Goal: Task Accomplishment & Management: Manage account settings

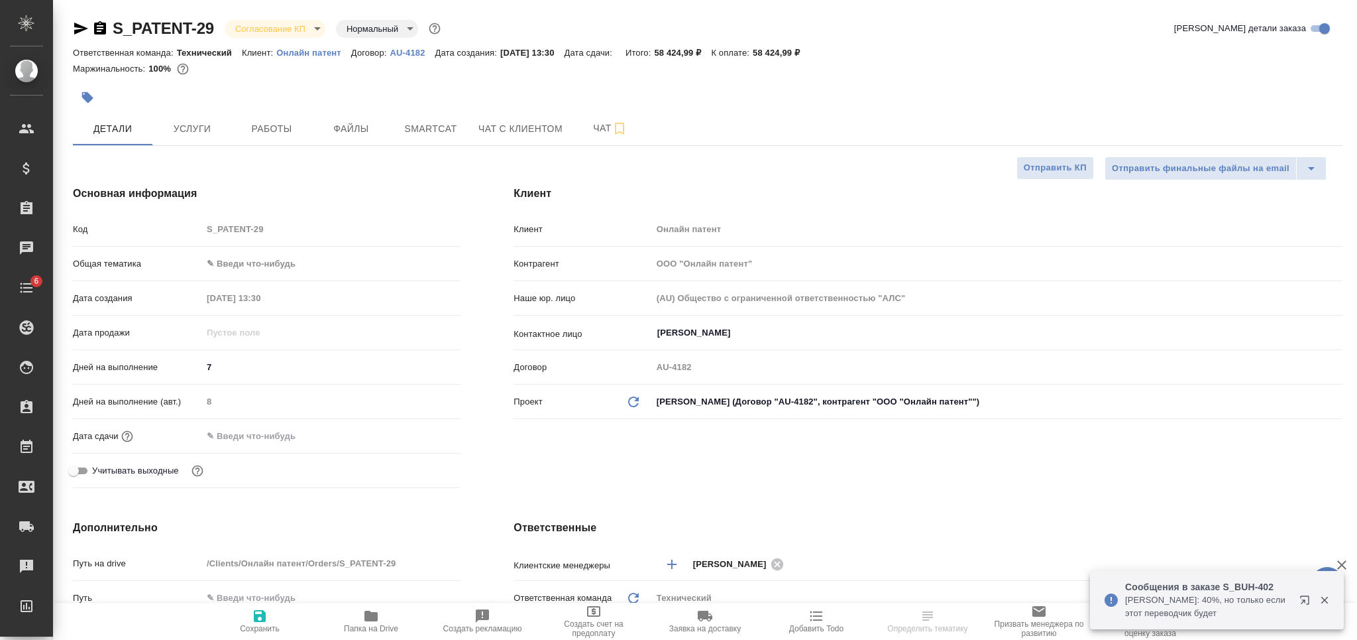
select select "RU"
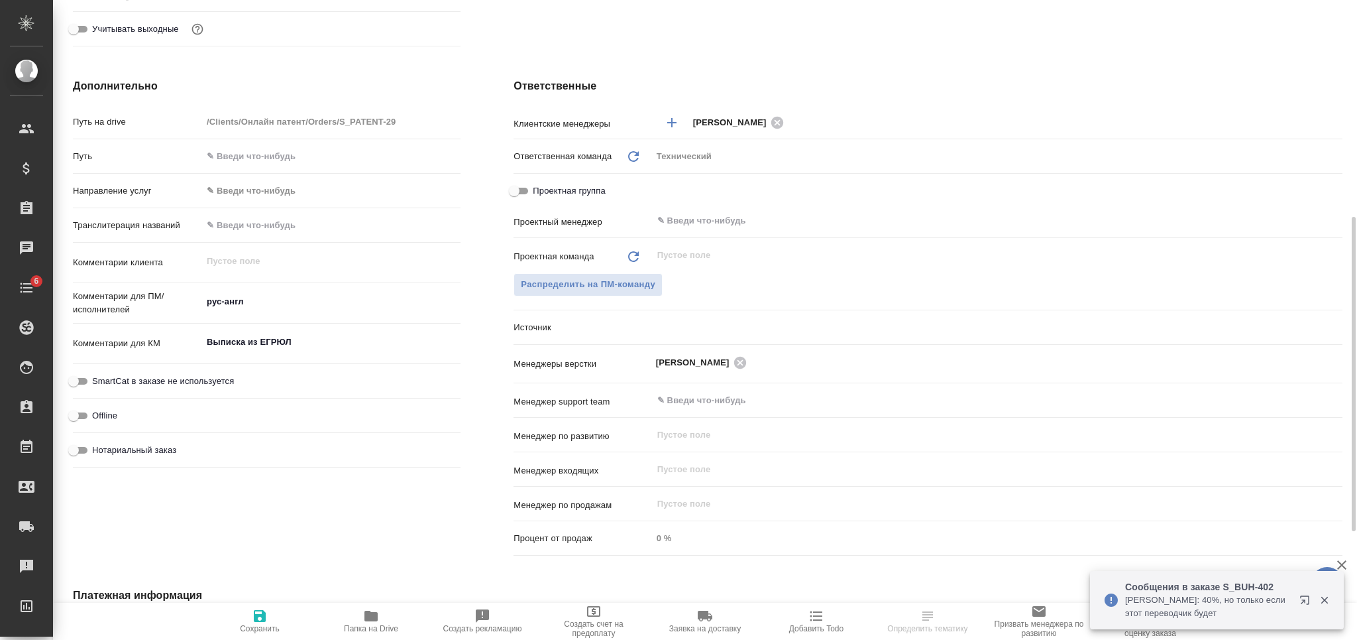
click at [309, 338] on textarea "Выписка из ЕГРЮЛ" at bounding box center [331, 342] width 258 height 23
type textarea "р"
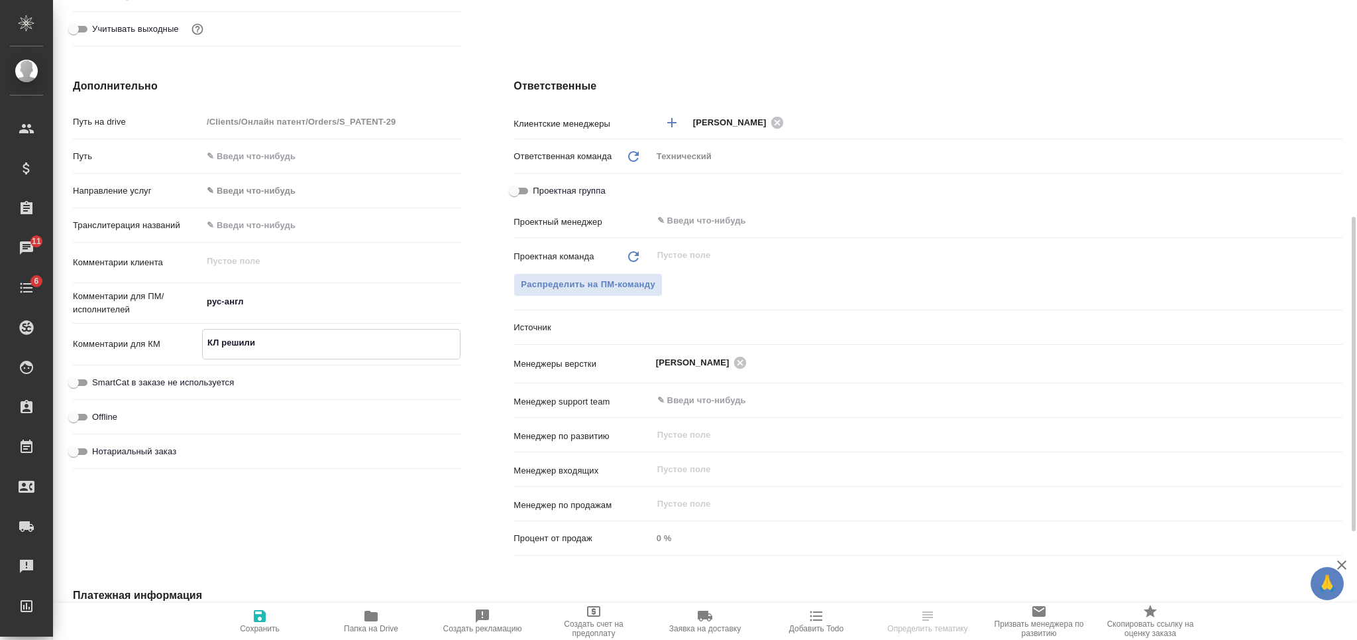
type textarea "КЛ решили"
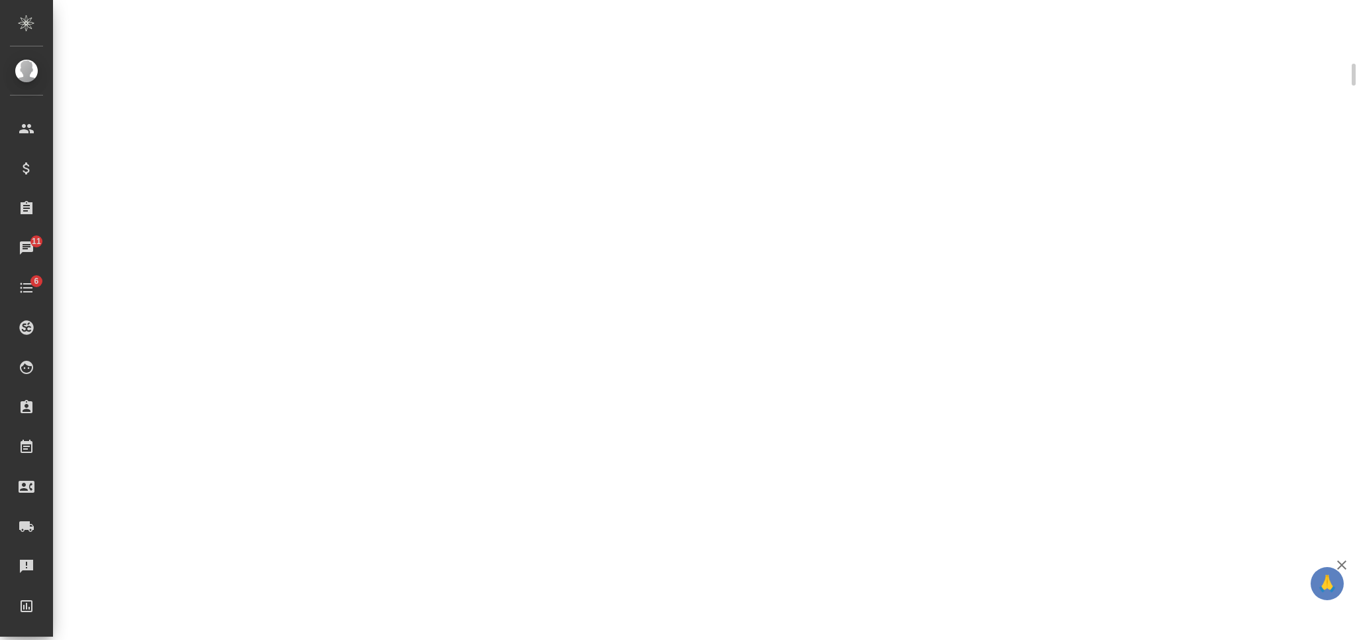
scroll to position [441, 0]
select select "RU"
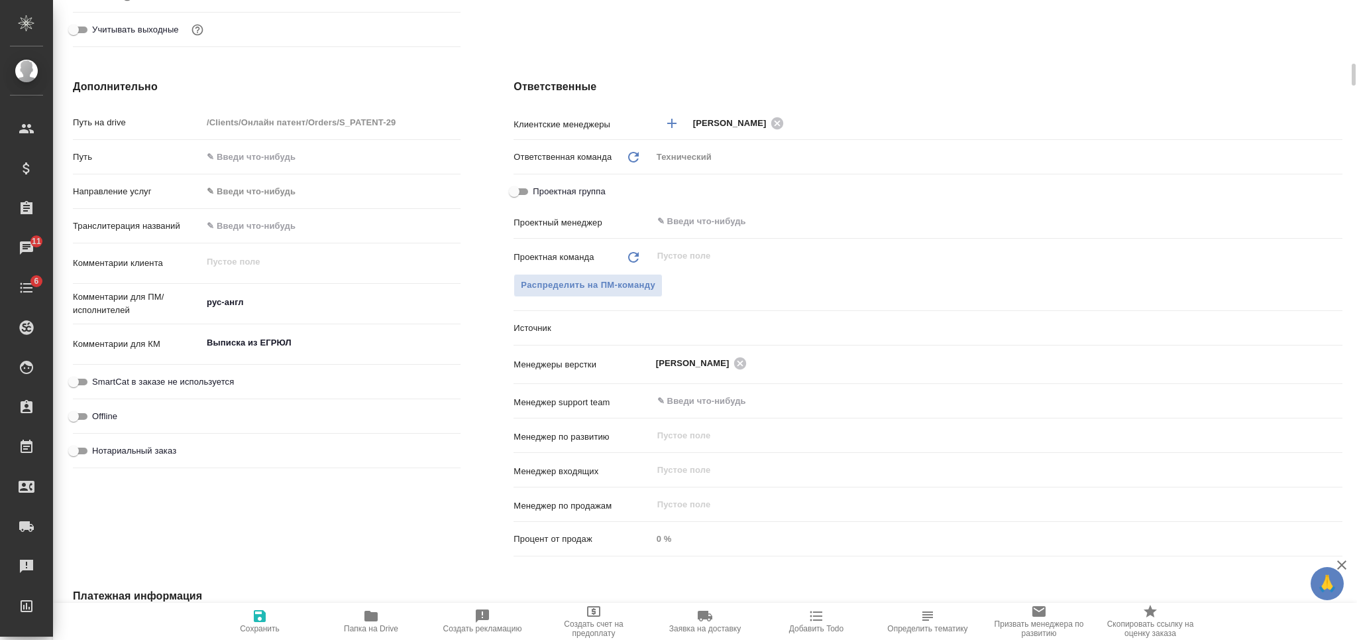
type textarea "x"
click at [307, 335] on textarea "Выписка из ЕГРЮЛ" at bounding box center [331, 342] width 258 height 23
type textarea "К"
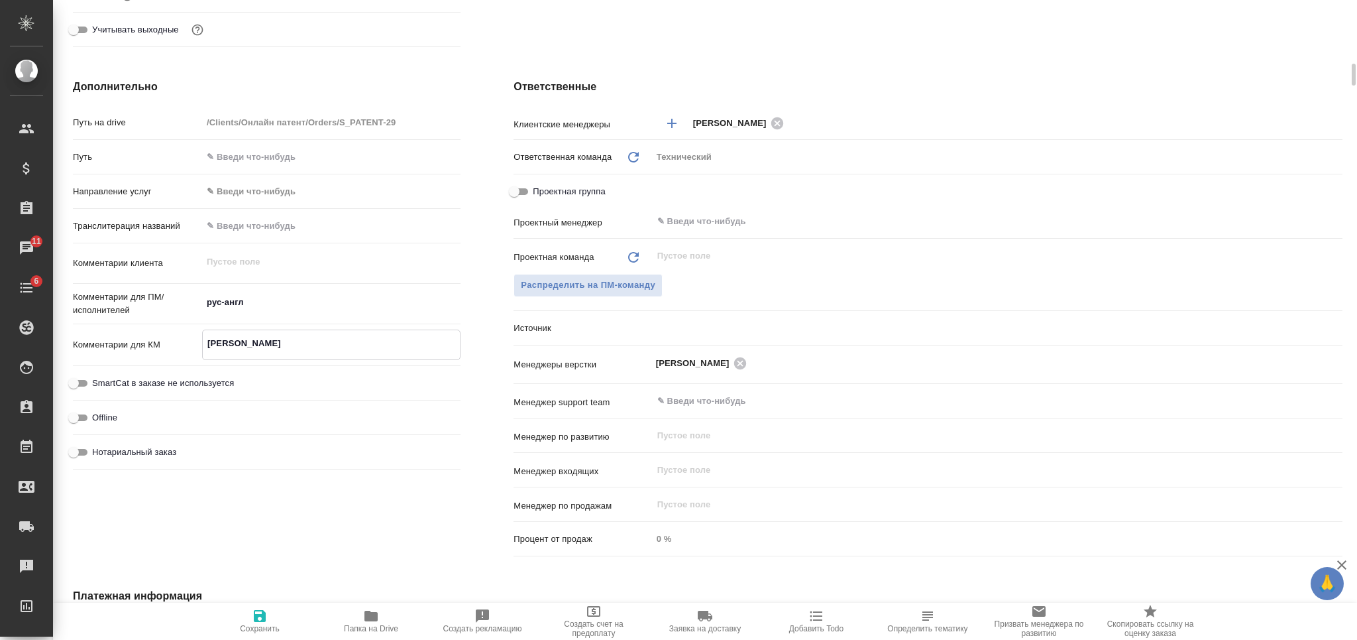
type textarea "x"
type textarea "КЛ"
type textarea "x"
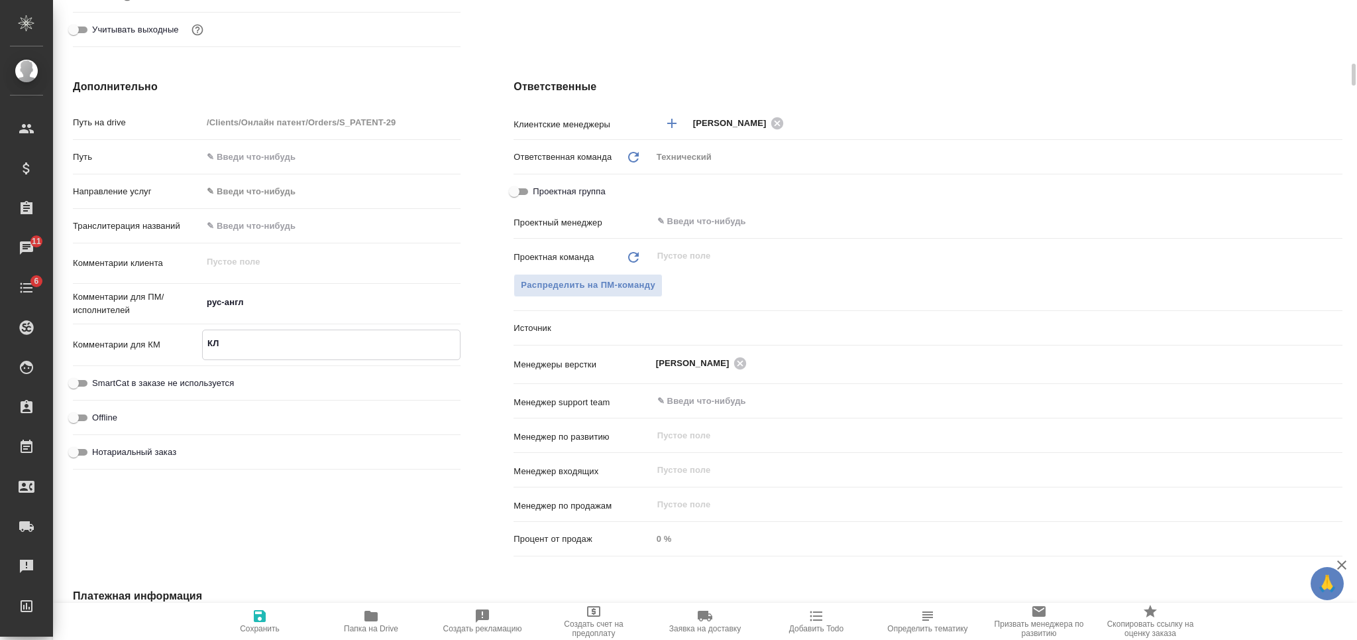
type textarea "x"
type textarea "КЛ"
type textarea "x"
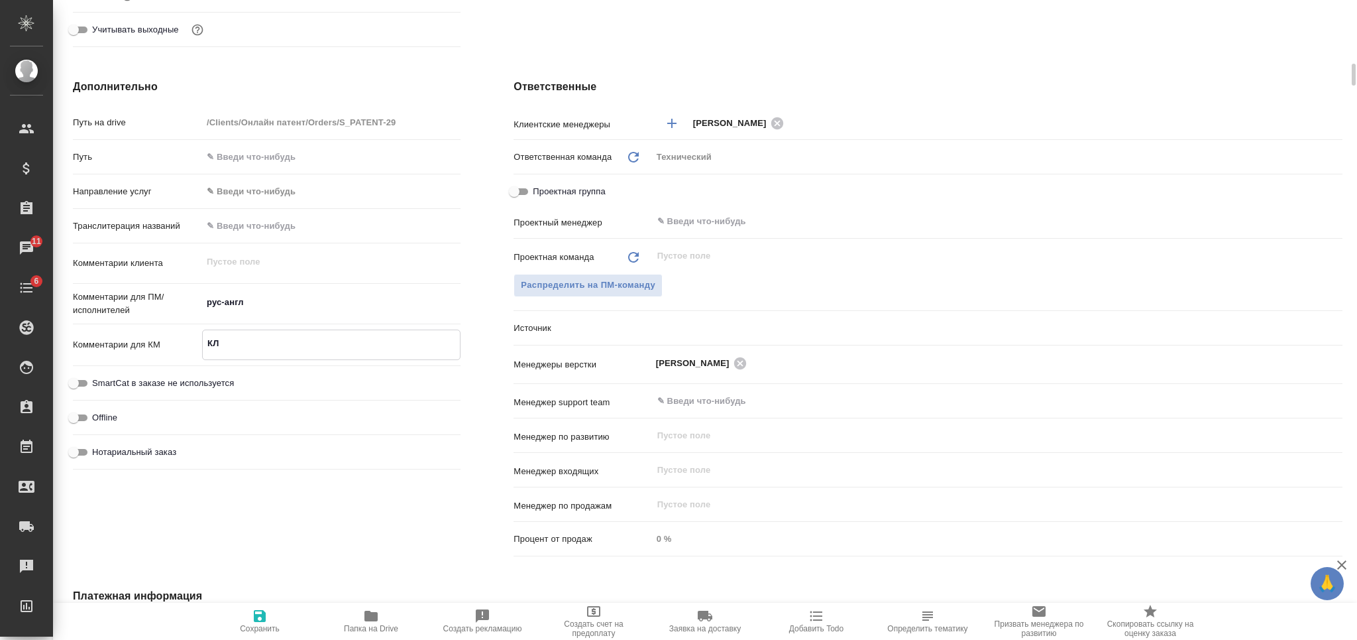
type textarea "x"
type textarea "КЛ р"
type textarea "x"
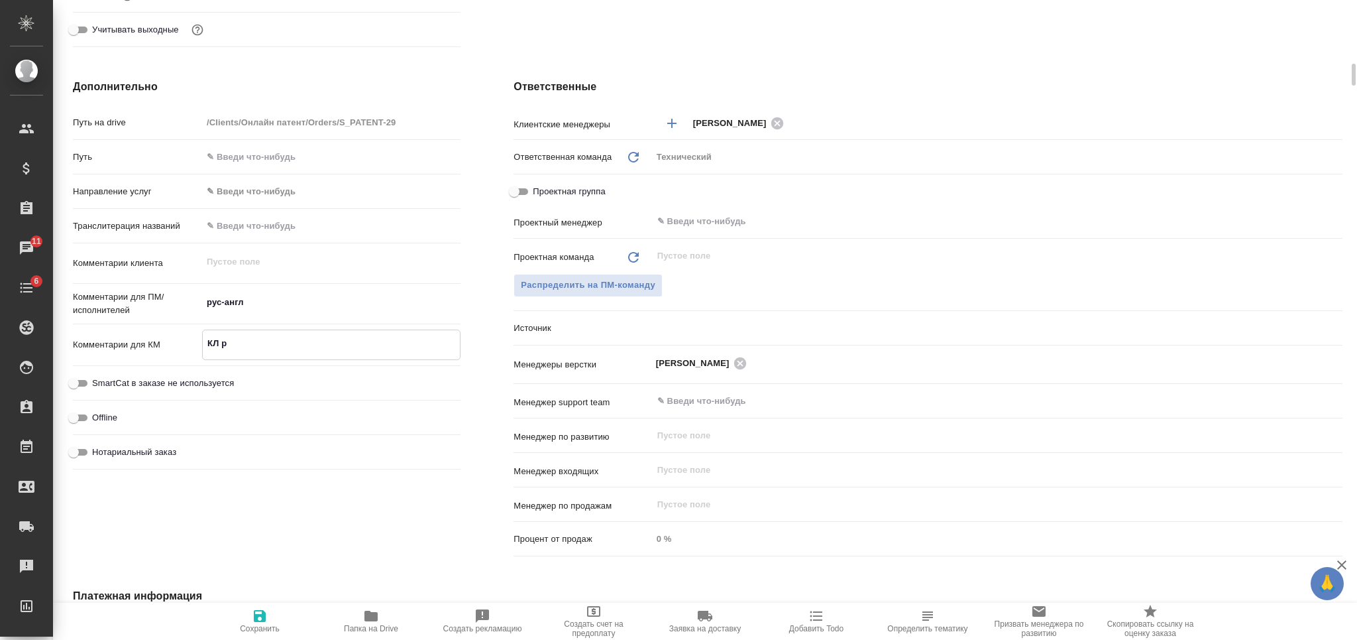
type textarea "x"
type textarea "КЛ ре"
type textarea "x"
type textarea "КЛ реш"
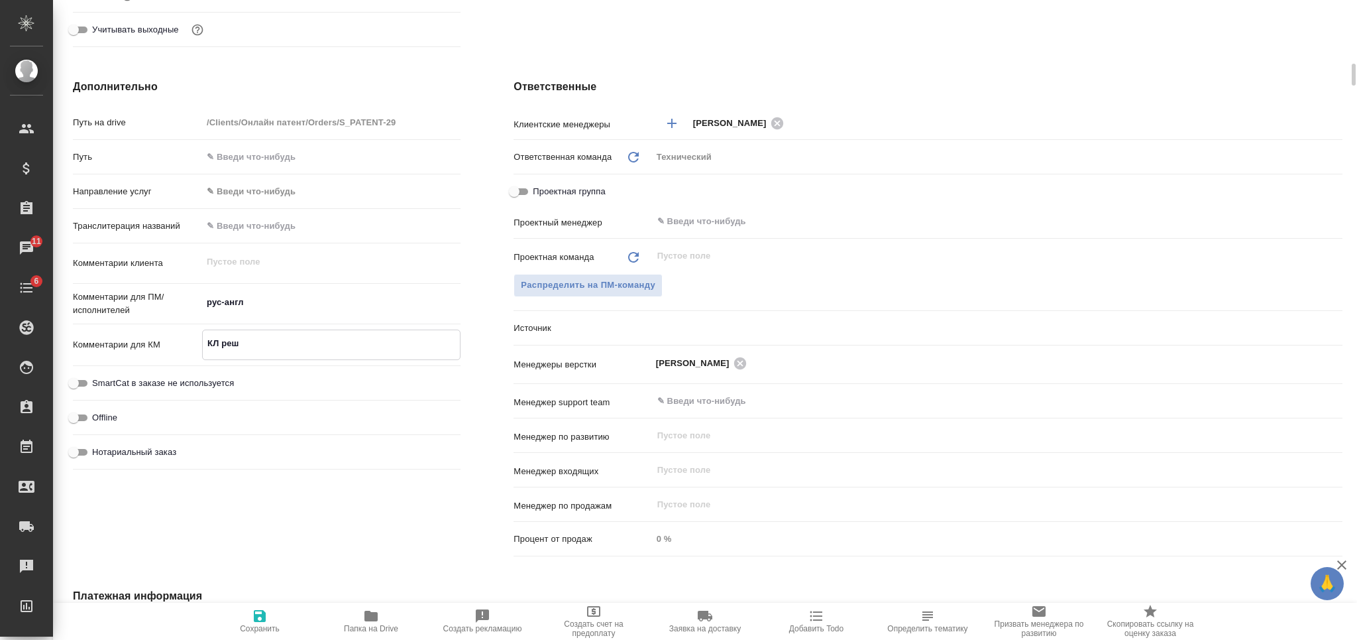
type textarea "x"
type textarea "КЛ реши"
type textarea "x"
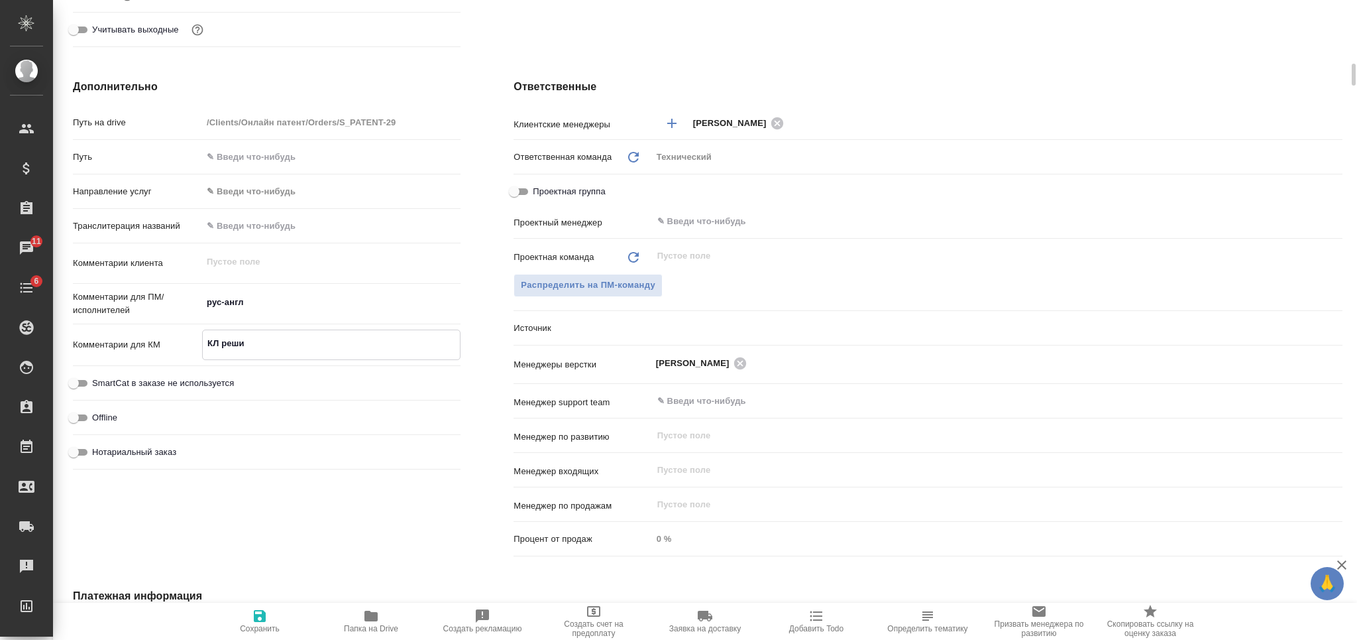
type textarea "x"
type textarea "КЛ решил"
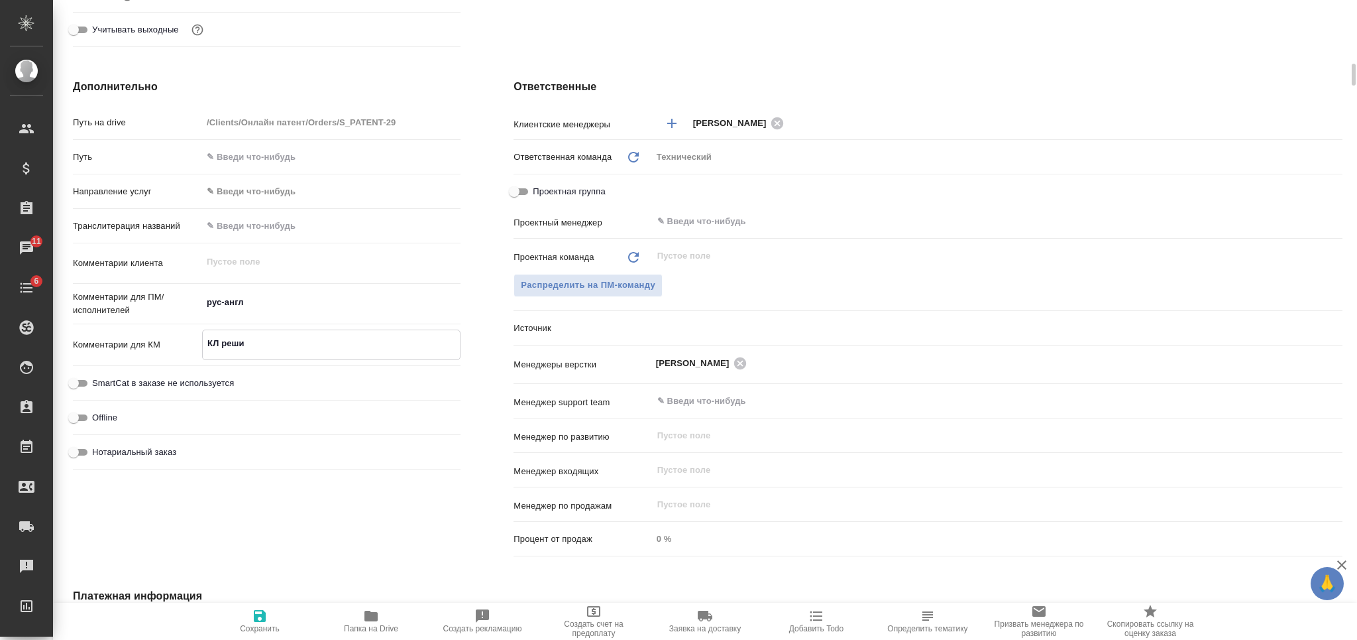
type textarea "x"
type textarea "КЛ решили"
type textarea "x"
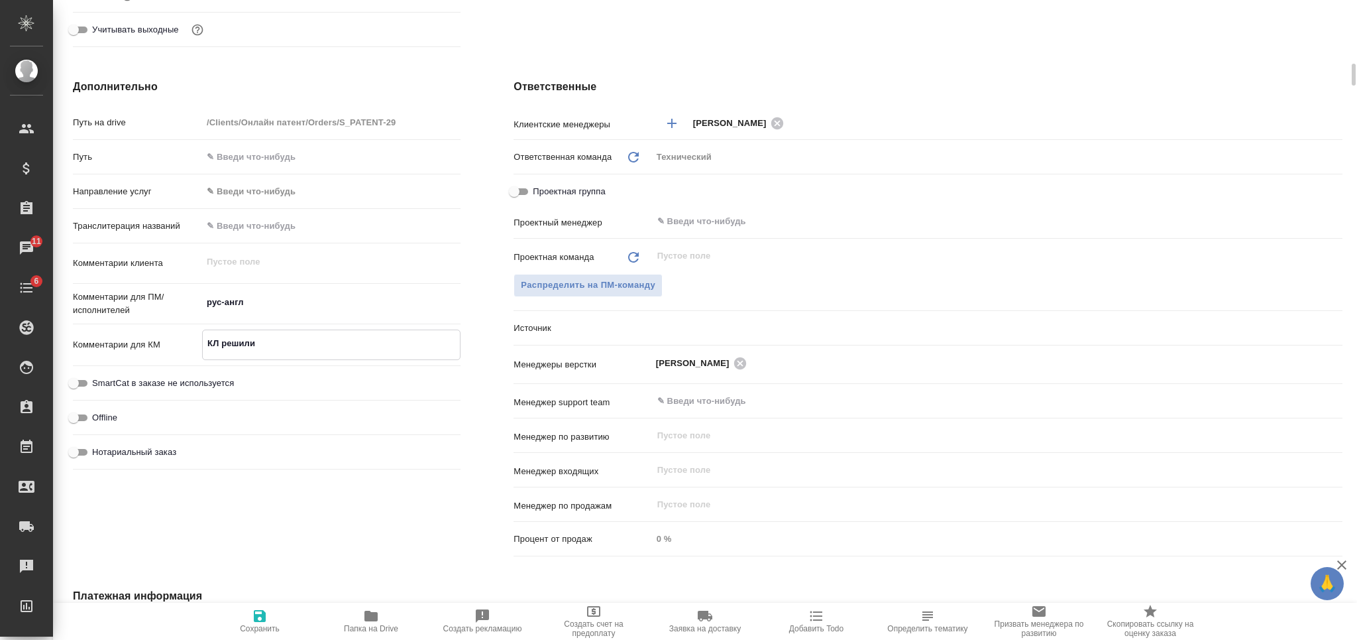
type textarea "x"
type textarea "КЛ решили"
type textarea "x"
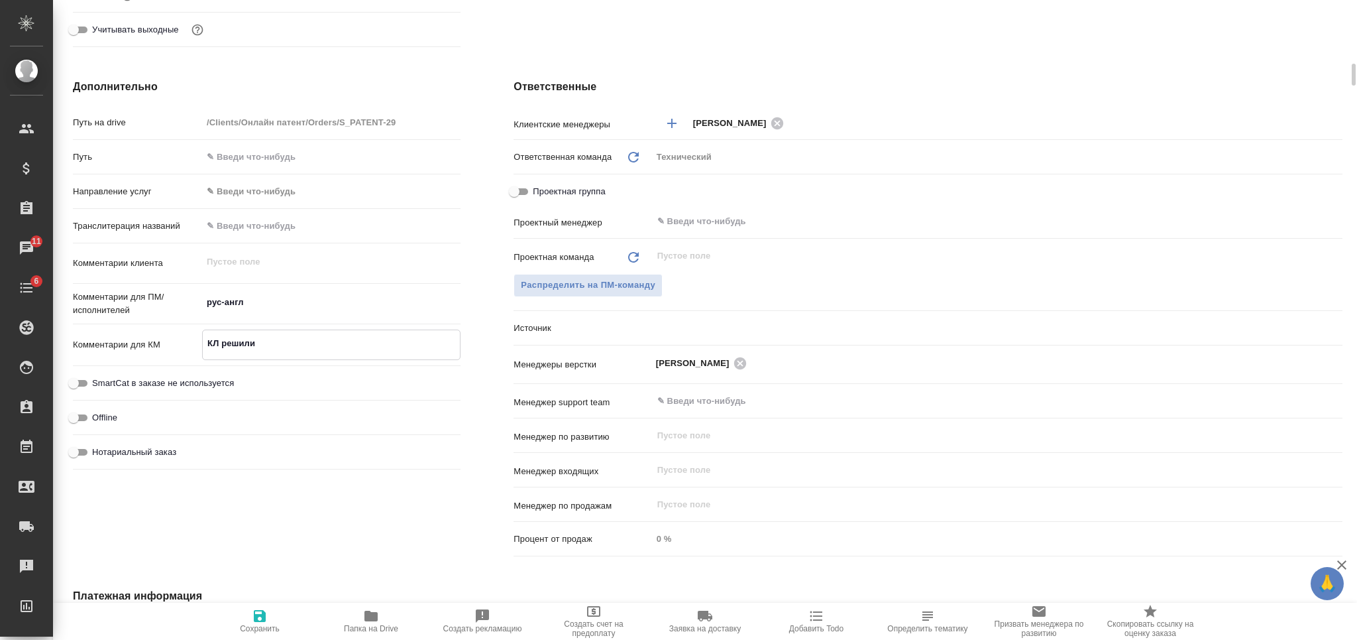
type textarea "x"
type textarea "КЛ решили с"
type textarea "x"
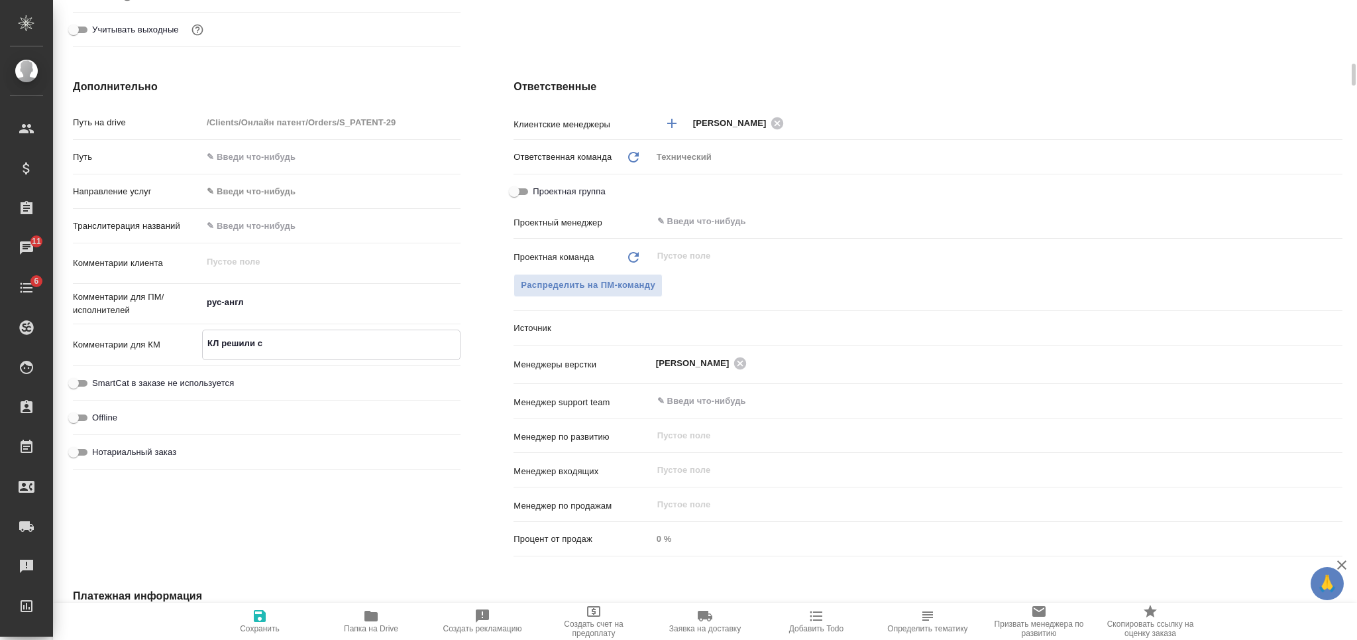
type textarea "КЛ решили сд"
type textarea "x"
type textarea "КЛ решили сде"
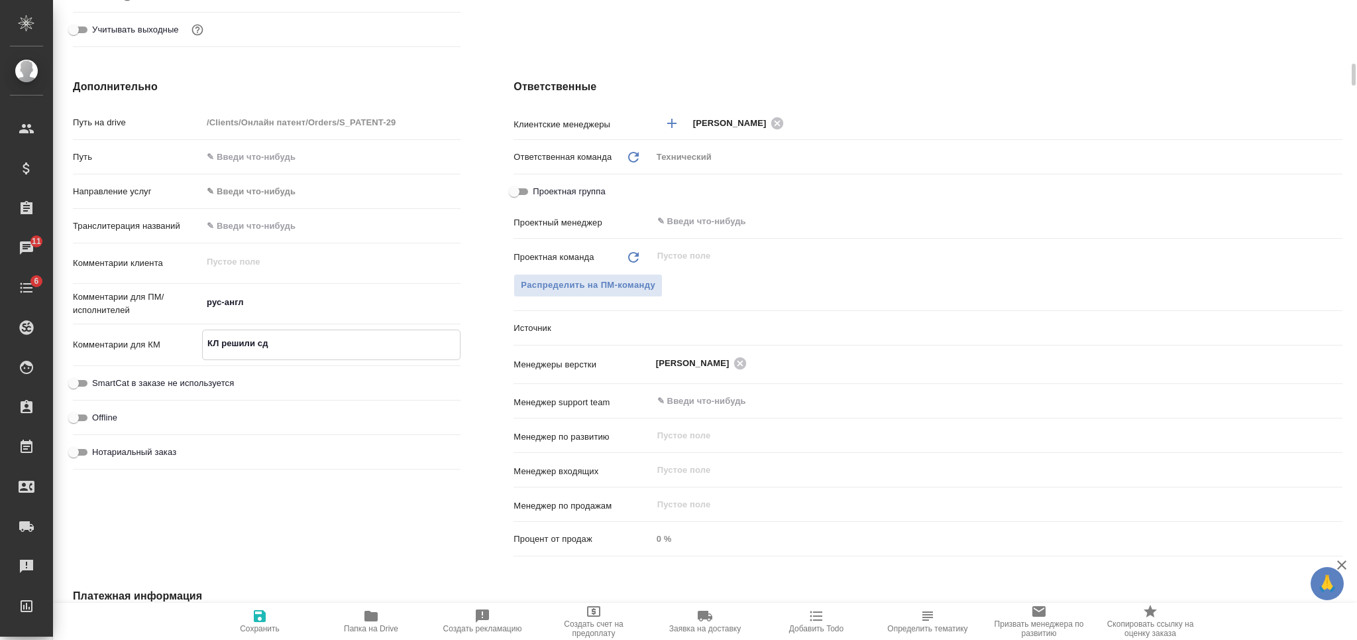
type textarea "x"
type textarea "КЛ решили сдел"
type textarea "x"
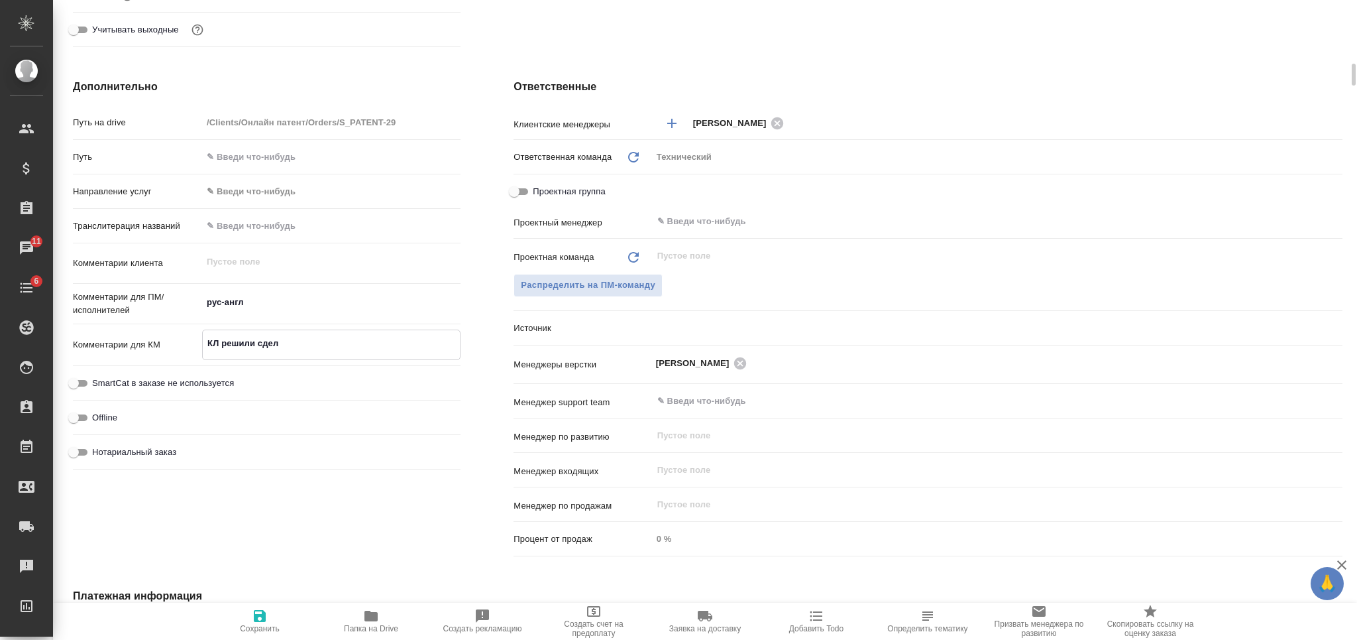
type textarea "x"
type textarea "КЛ решили сдела"
type textarea "x"
type textarea "КЛ решили сделат"
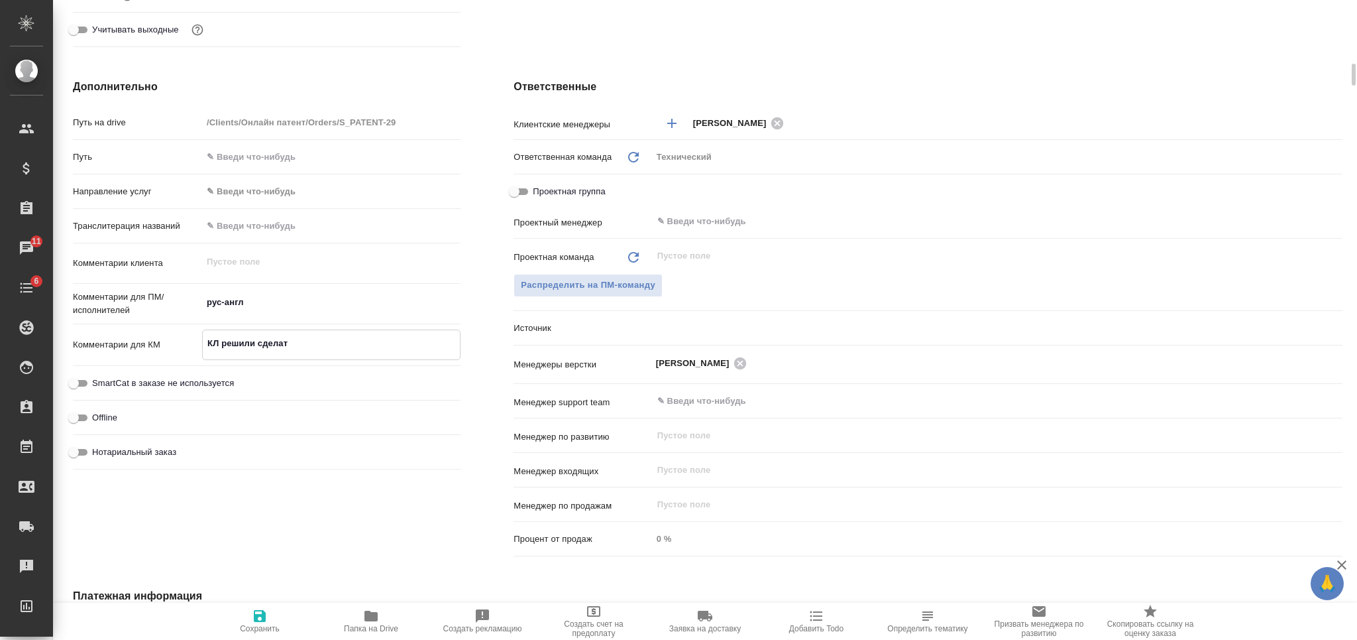
type textarea "x"
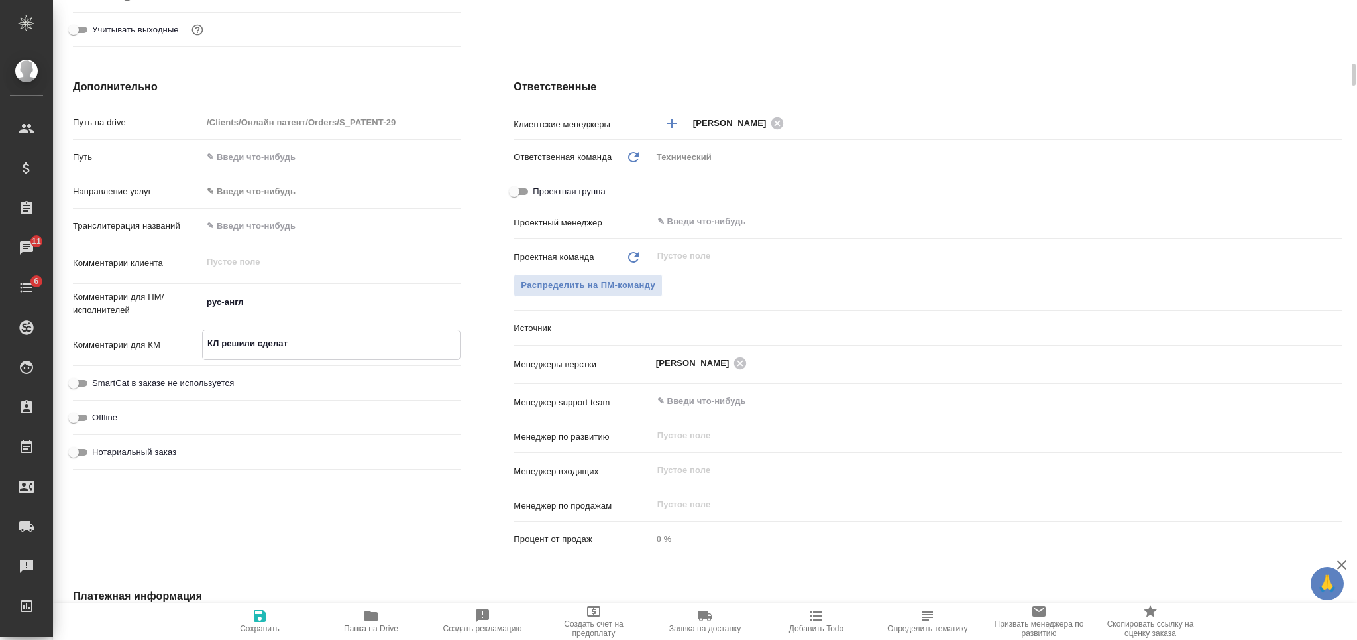
type textarea "КЛ решили сделать"
type textarea "x"
type textarea "КЛ решили сделать"
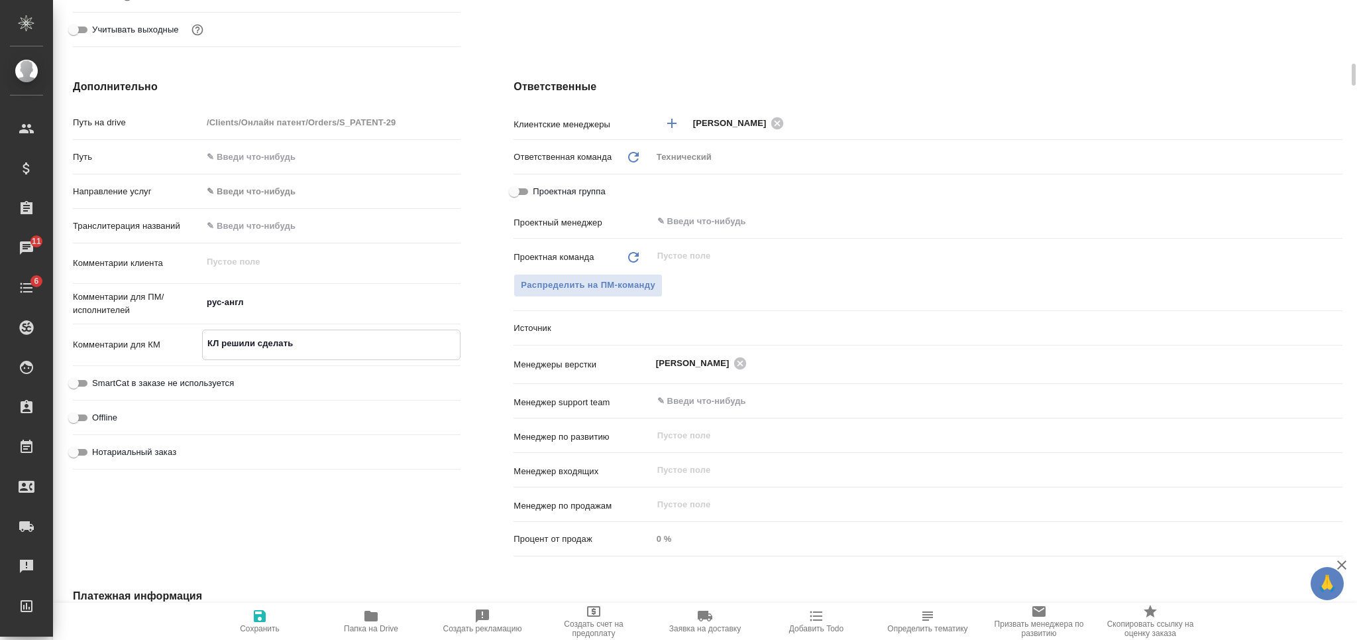
type textarea "x"
type textarea "КЛ решили сделать с"
type textarea "x"
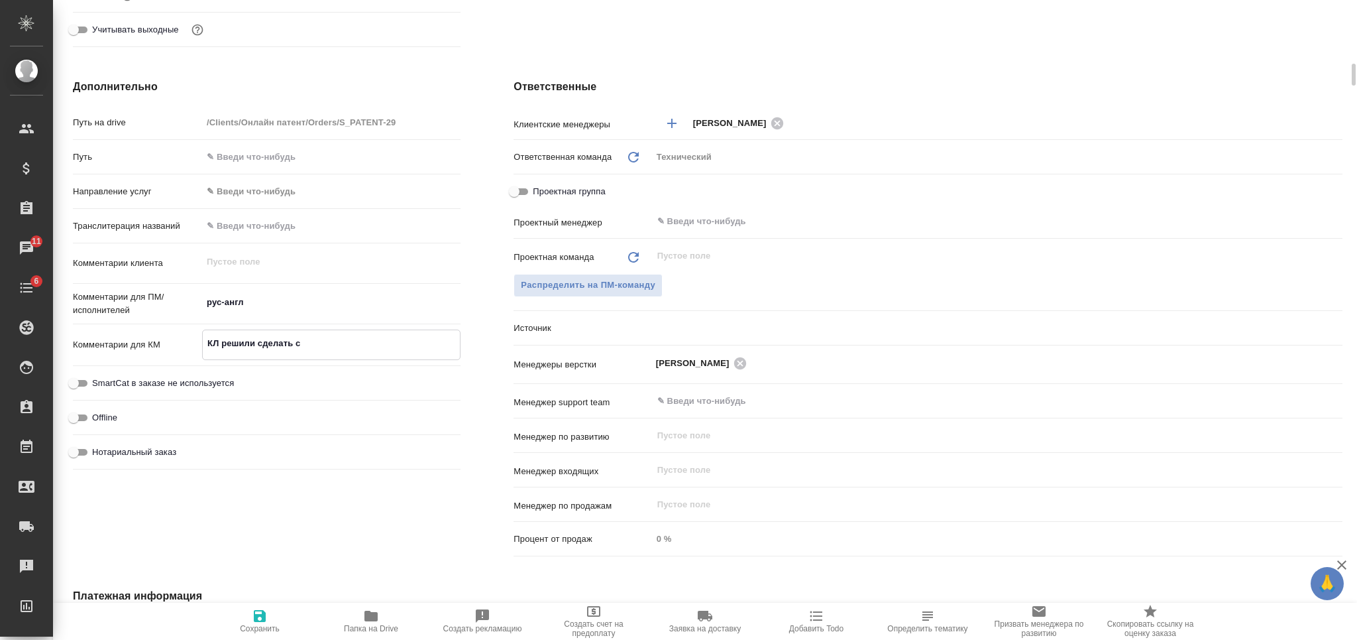
type textarea "x"
type textarea "КЛ решили сделать св"
type textarea "x"
type textarea "КЛ решили сделать сво"
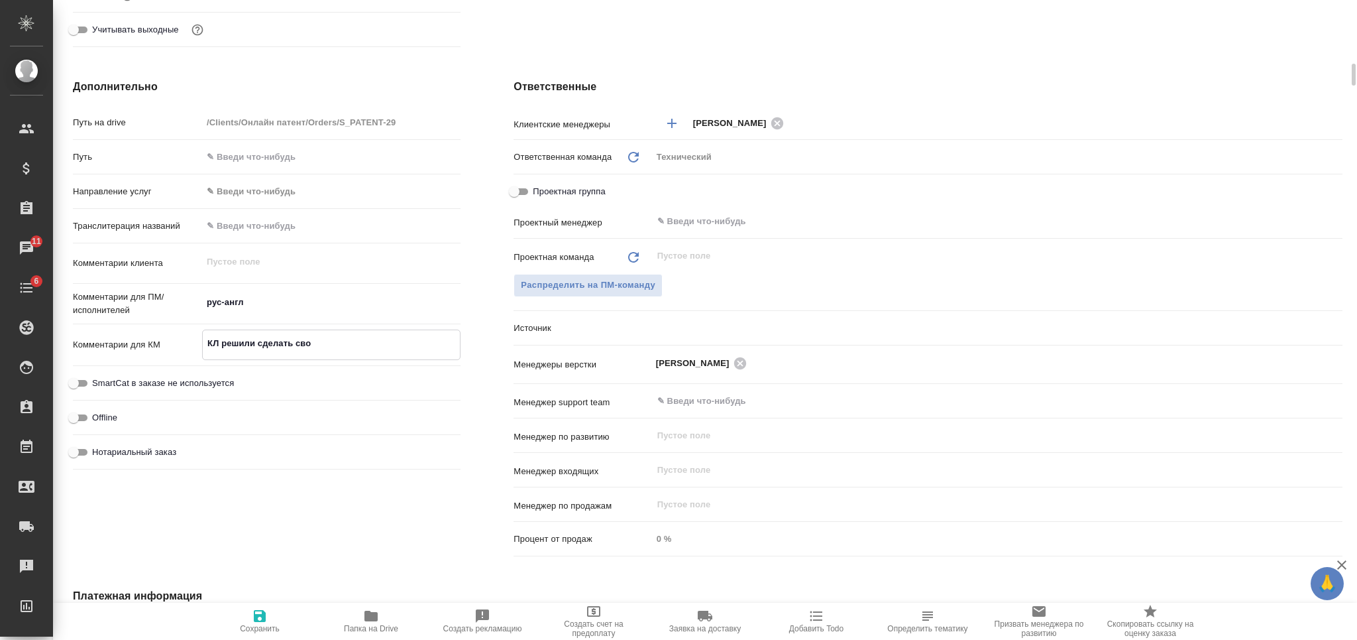
type textarea "x"
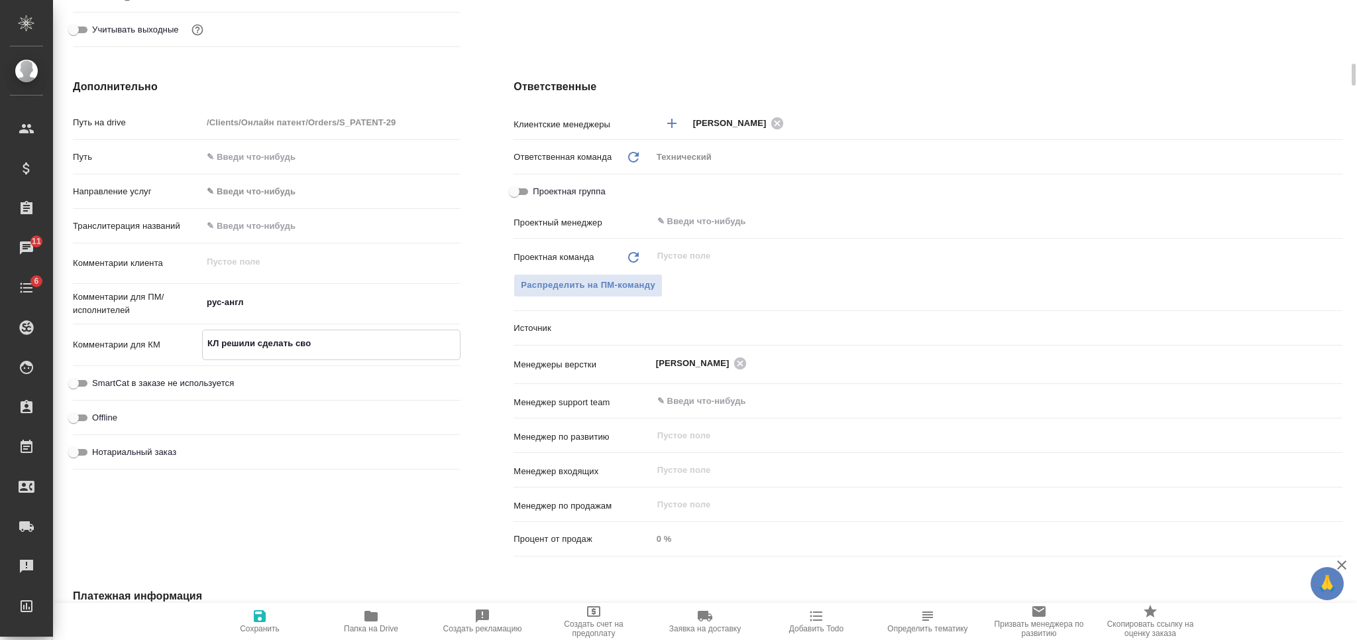
type textarea "КЛ решили сделать свои"
type textarea "x"
type textarea "КЛ решили сделать своим"
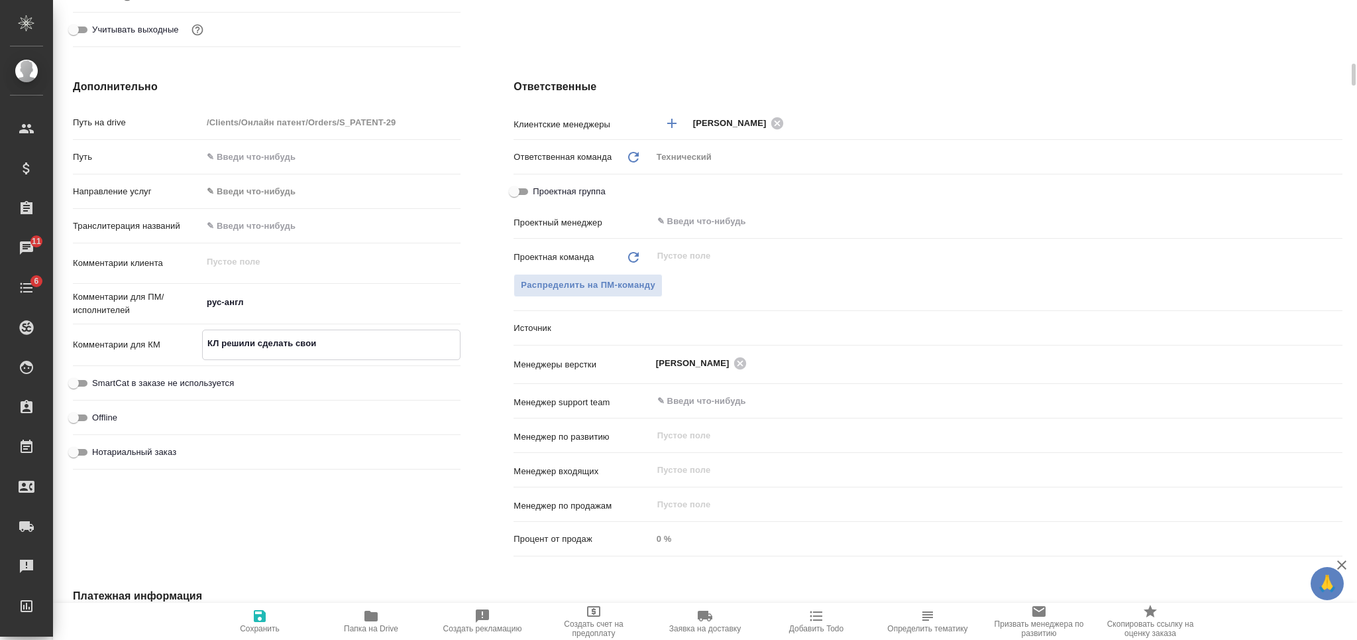
type textarea "x"
type textarea "КЛ решили сделать своими"
type textarea "x"
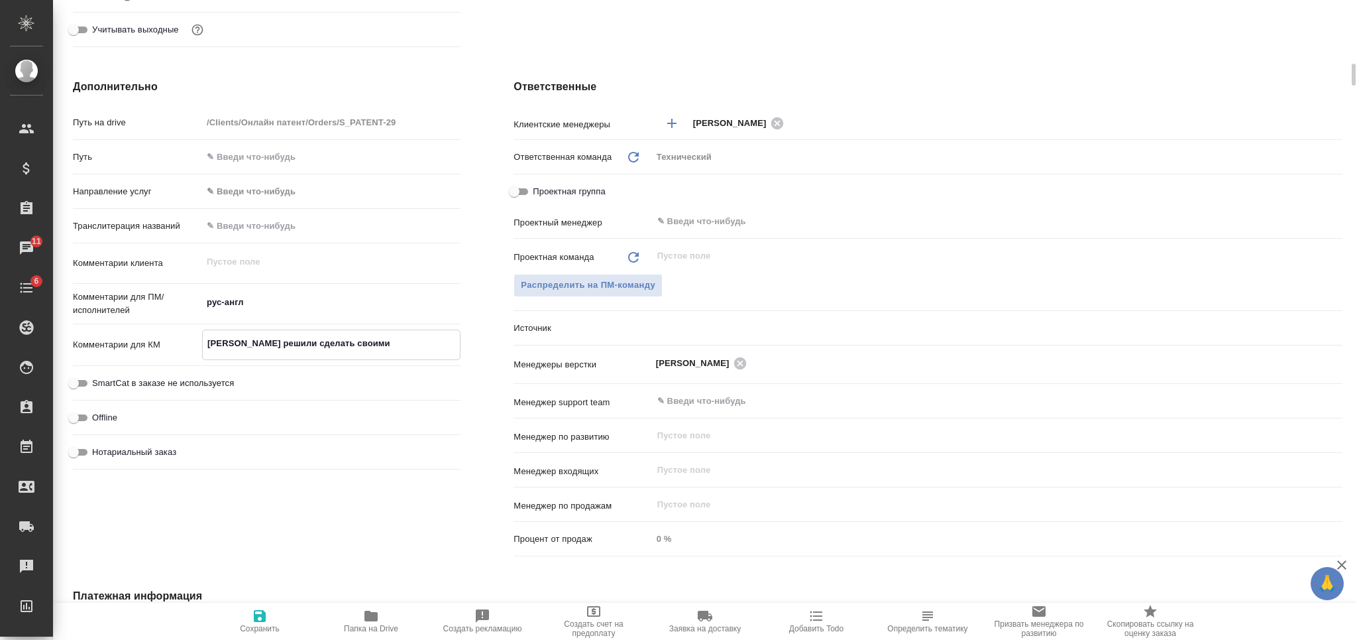
type textarea "КЛ решили сделать своими"
type textarea "x"
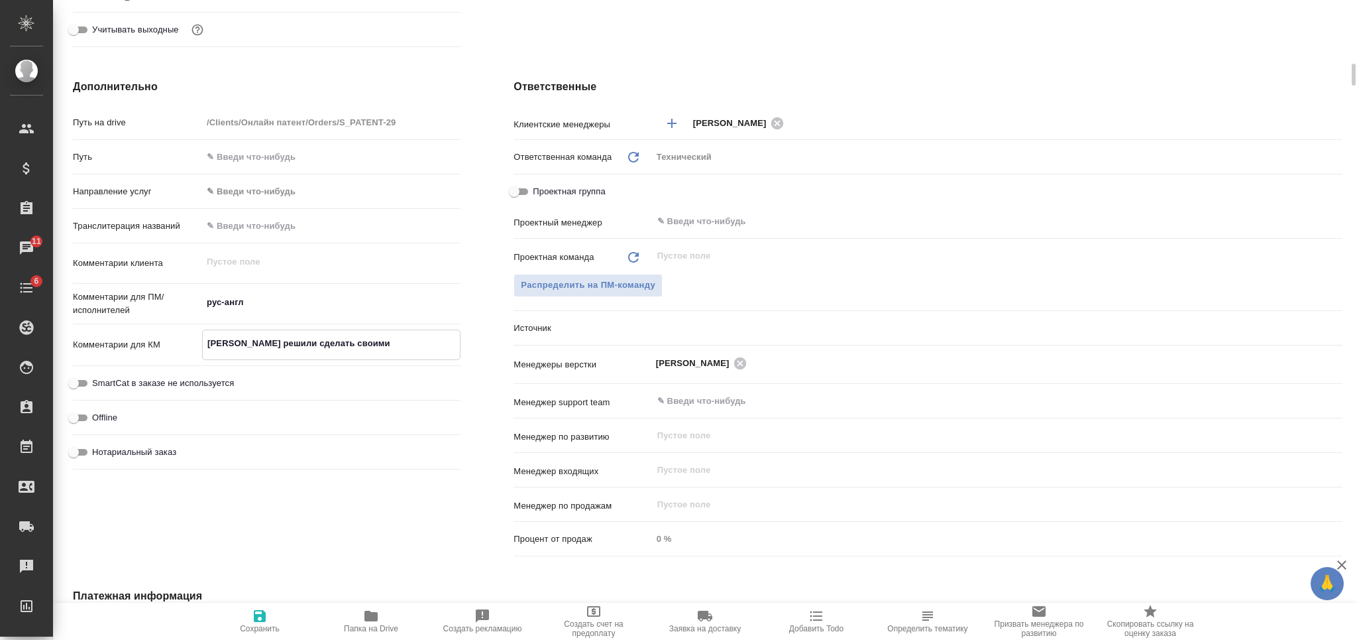
type textarea "x"
type textarea "КЛ решили сделать своими с"
type textarea "x"
type textarea "КЛ решили сделать своими си"
type textarea "x"
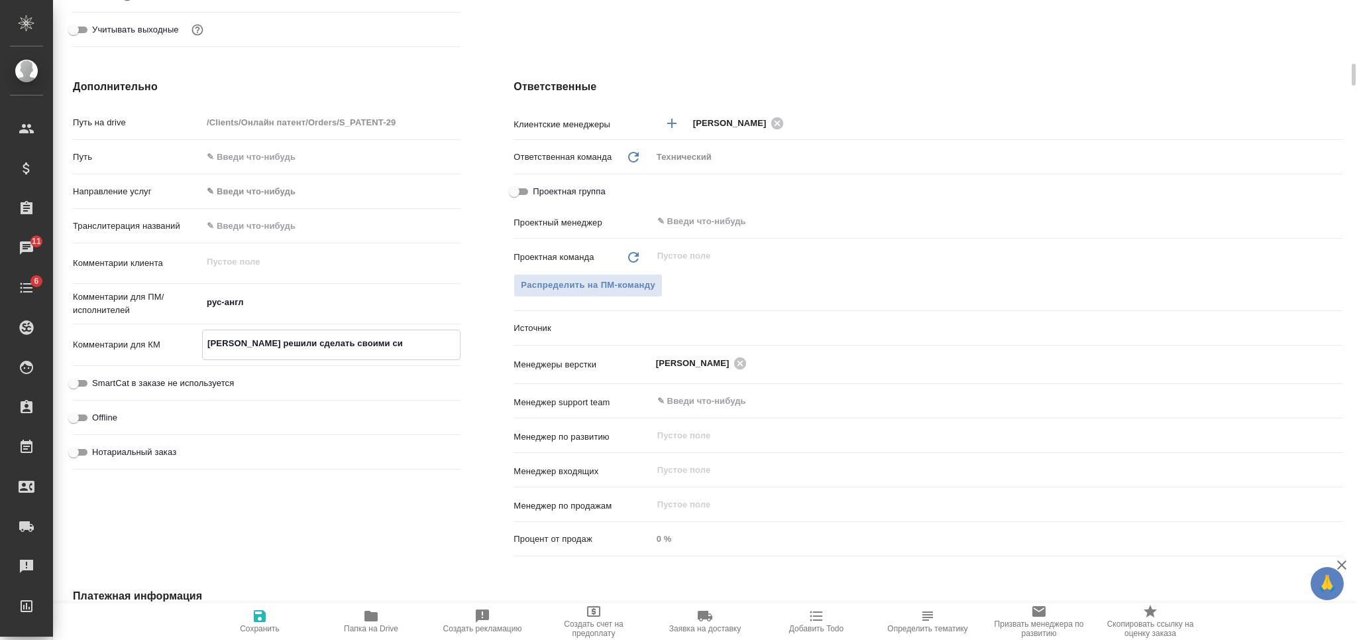
type textarea "x"
type textarea "КЛ решили сделать своими сил"
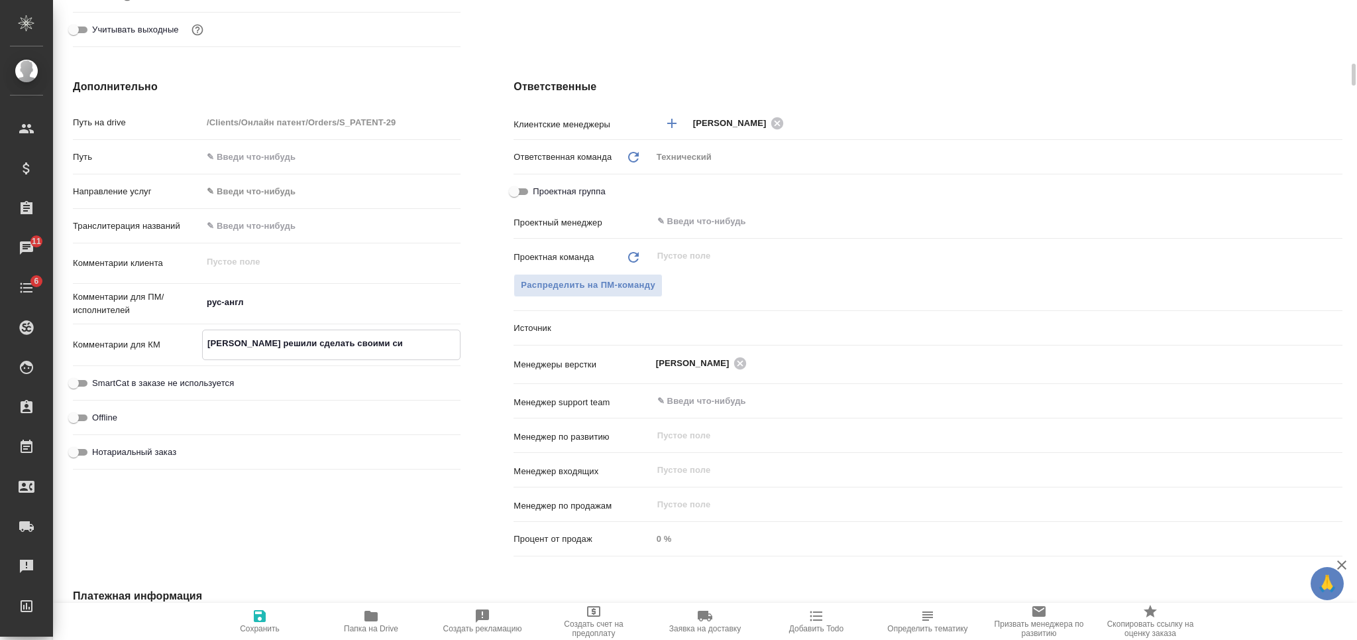
type textarea "x"
type textarea "КЛ решили сделать своими сила"
type textarea "x"
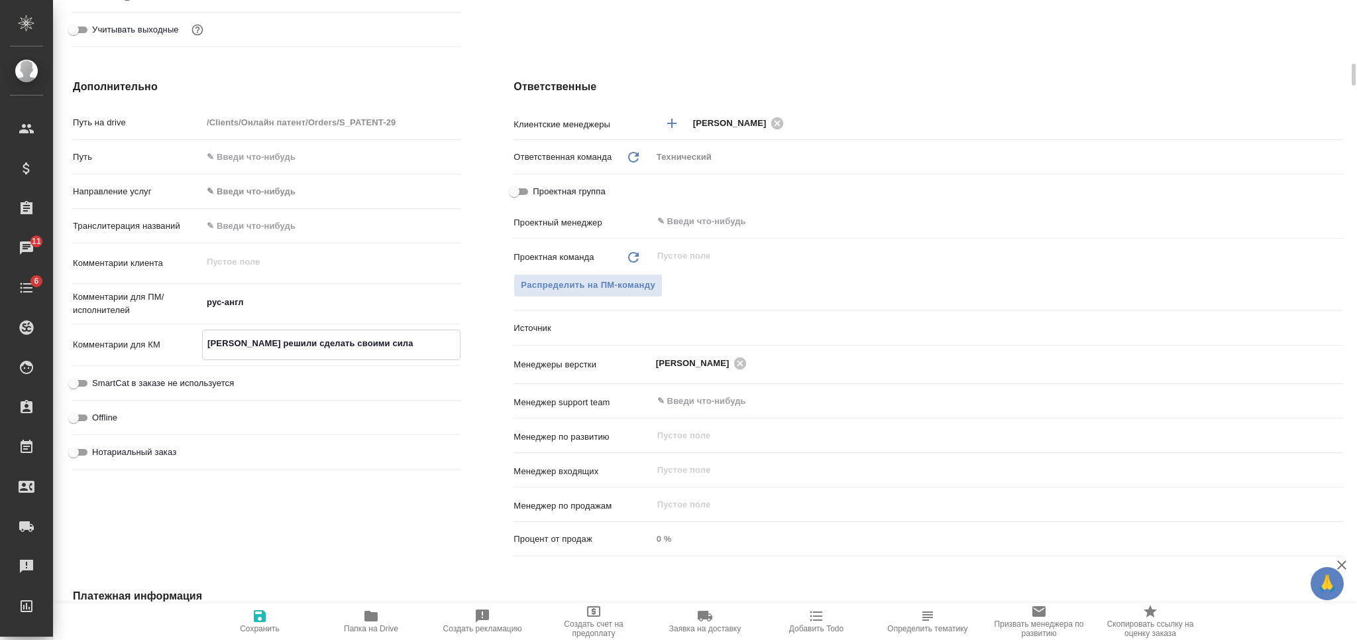
type textarea "x"
type textarea "КЛ решили сделать своими силам"
type textarea "x"
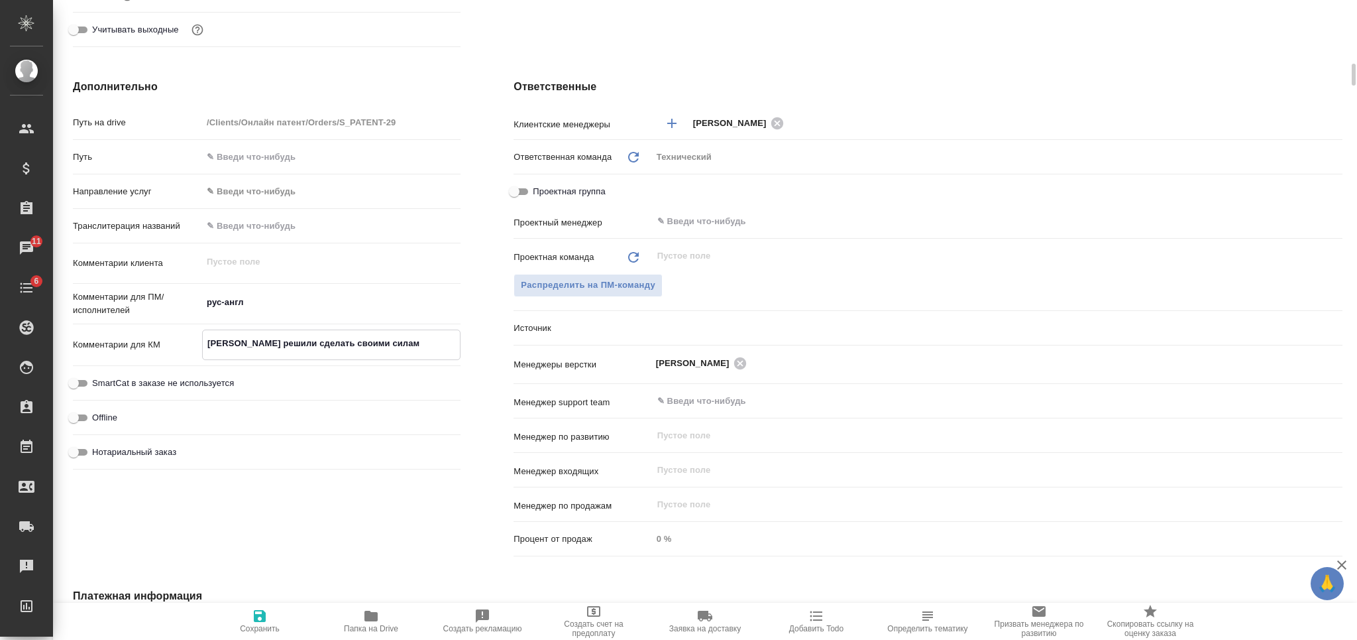
type textarea "x"
type textarea "КЛ решили сделать своими силами"
type textarea "x"
click at [220, 343] on textarea "КЛ решили сделать своими силами" at bounding box center [331, 343] width 257 height 23
type textarea "КЛ: решили сделать своими силами"
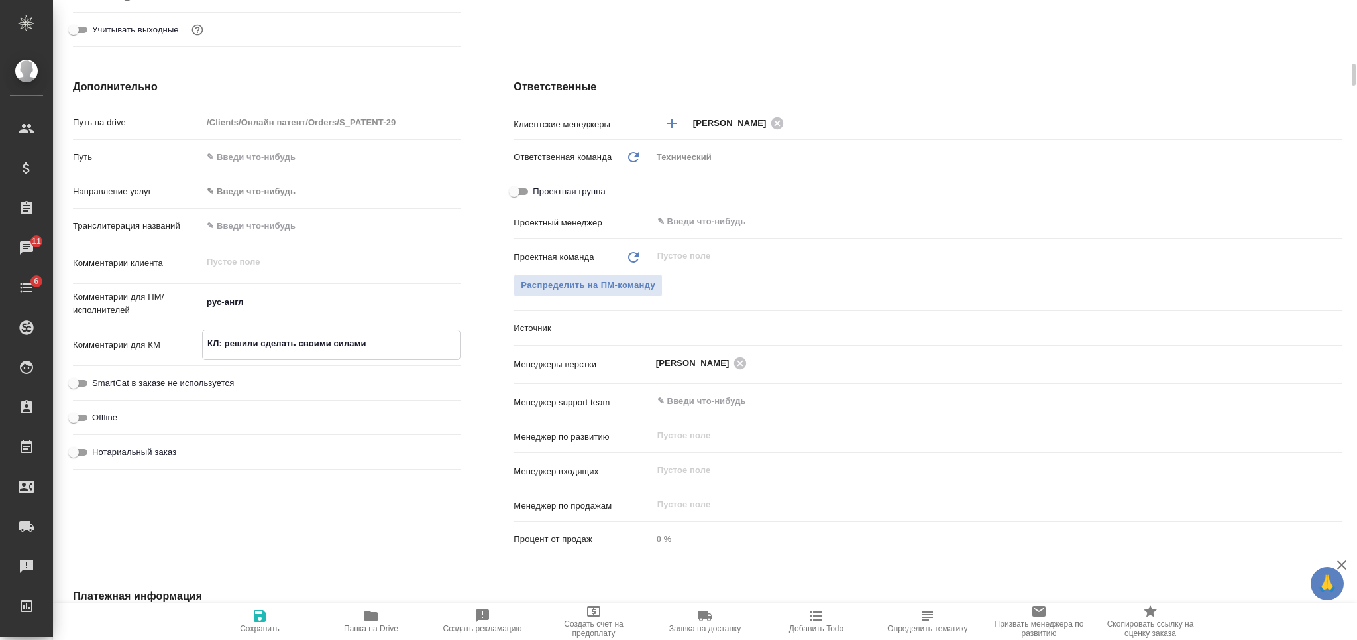
type textarea "x"
type textarea "КЛ: решили сделать своими силами"
click at [266, 619] on icon "button" at bounding box center [260, 616] width 16 height 16
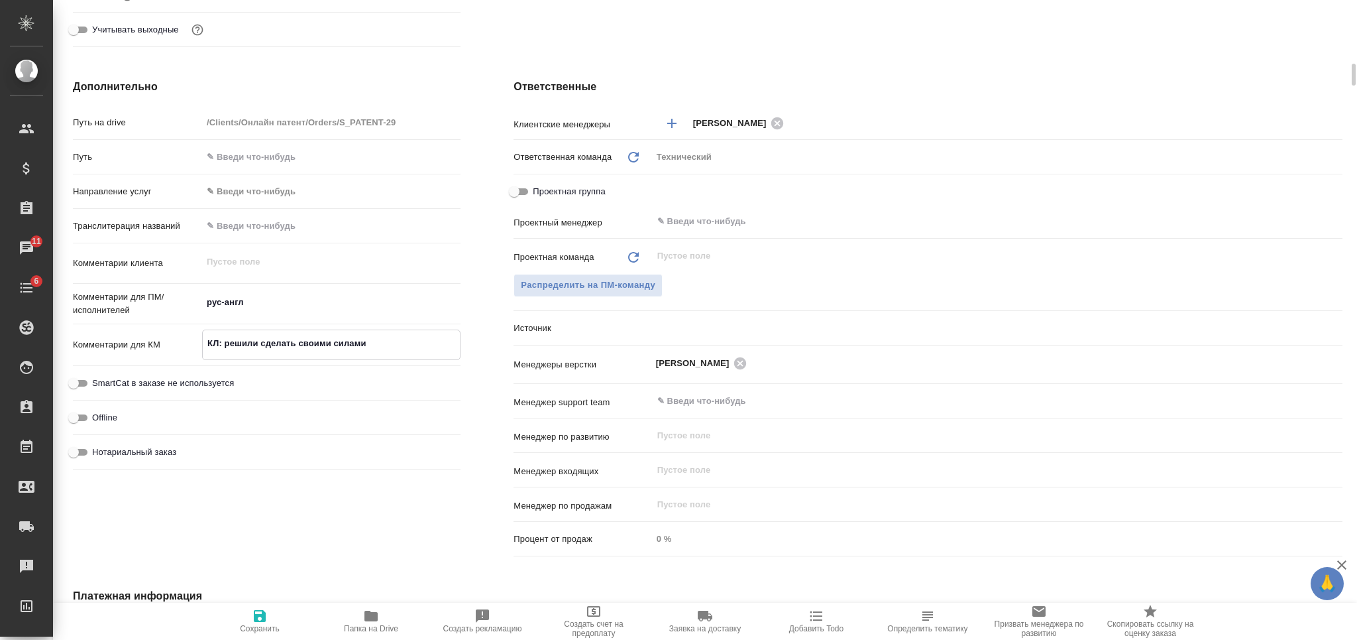
type textarea "x"
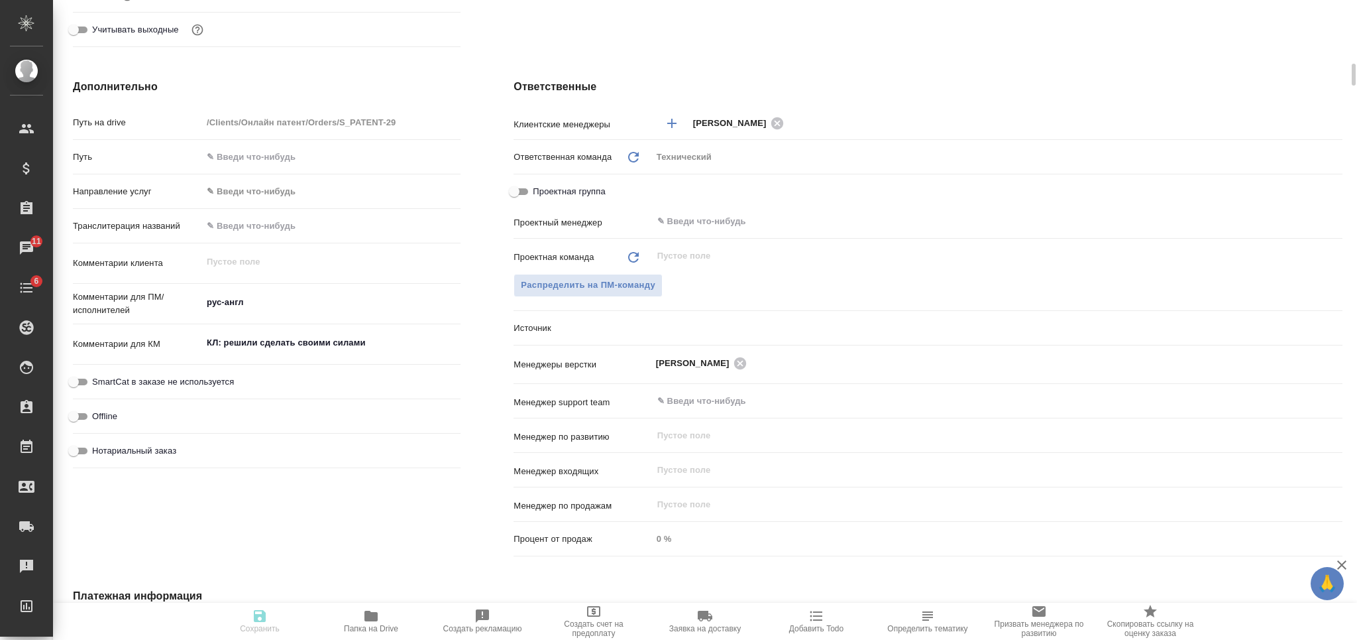
type textarea "x"
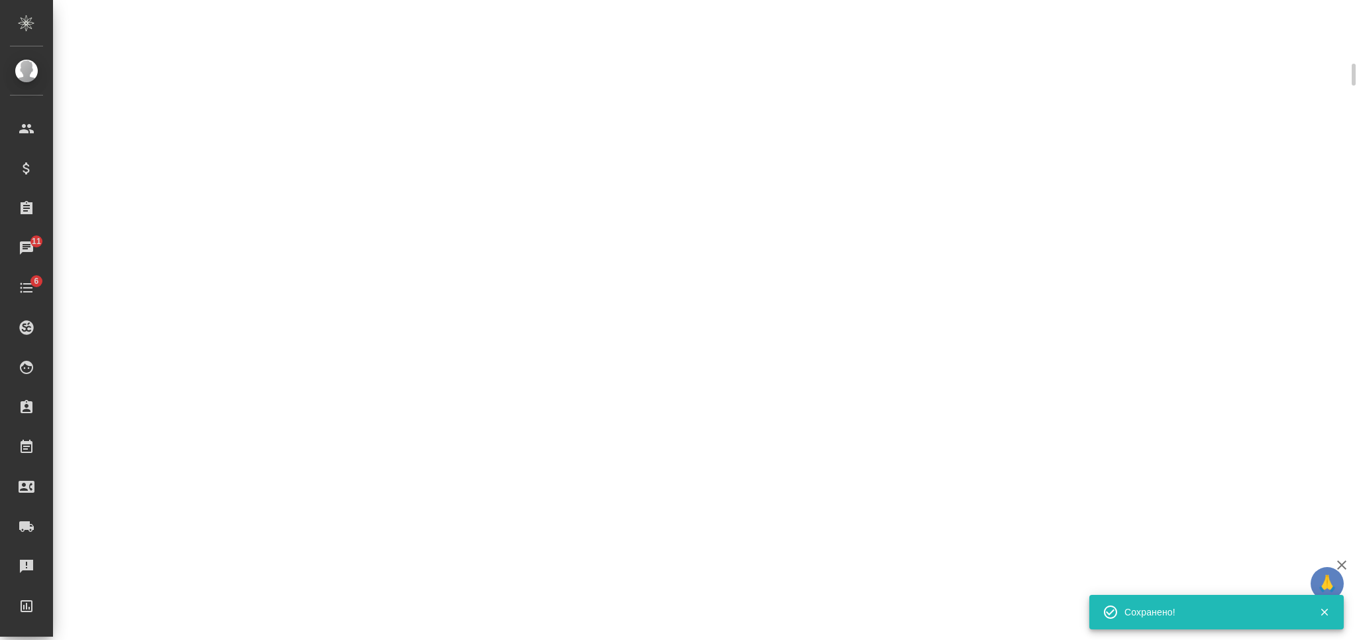
select select "RU"
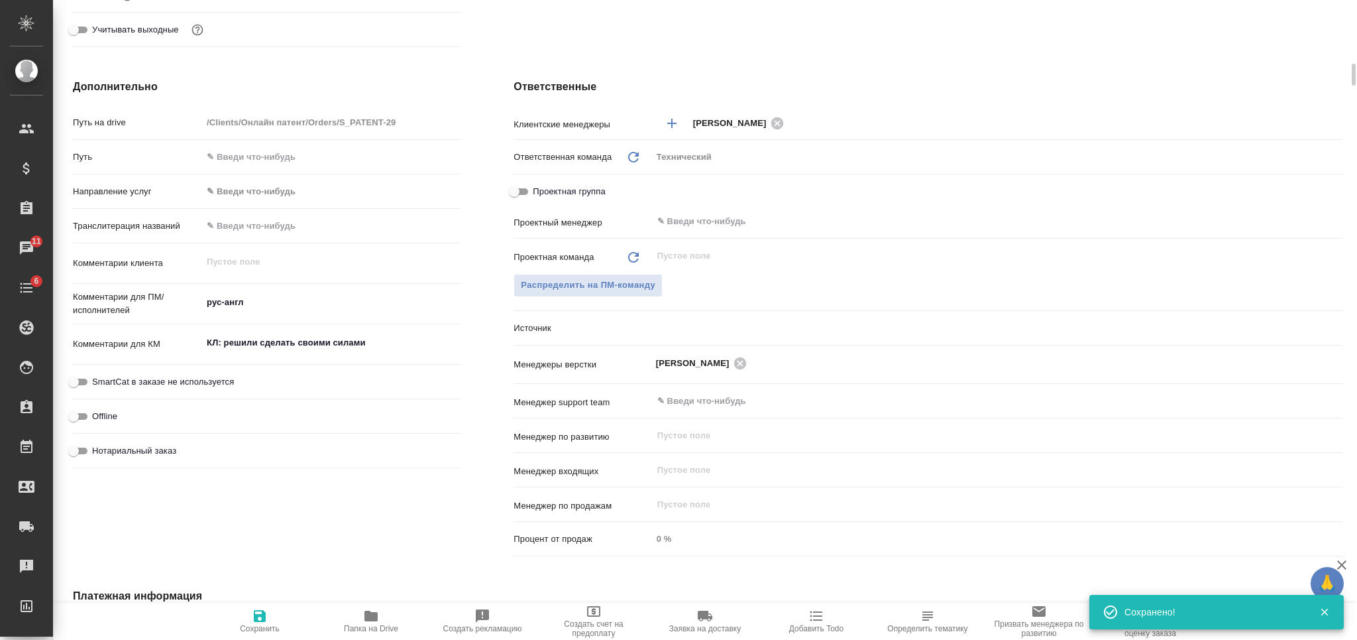
type textarea "x"
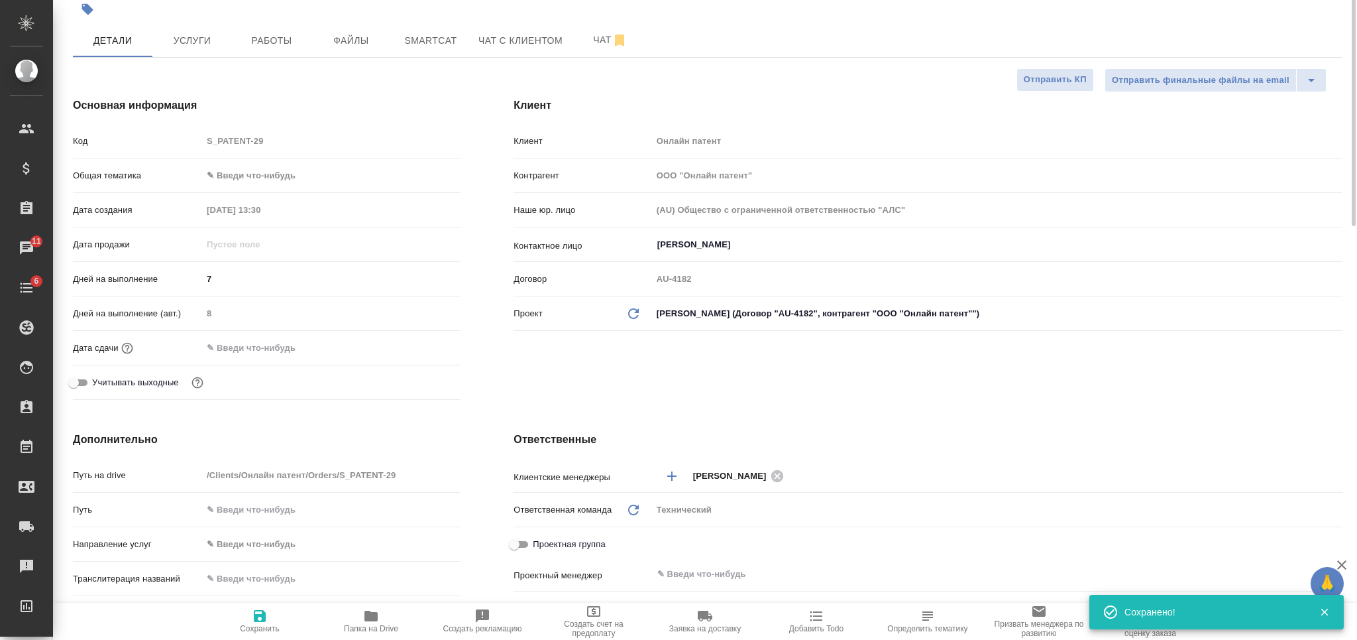
scroll to position [0, 0]
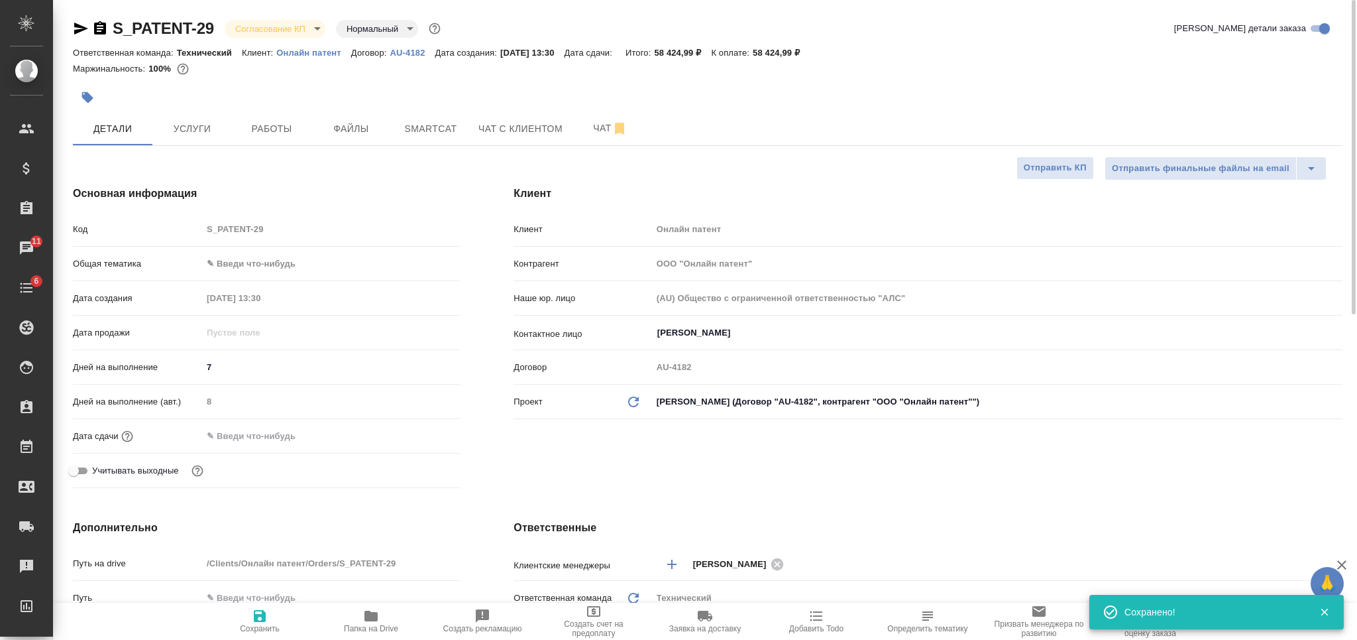
click at [281, 26] on body "🙏 .cls-1 fill:#fff; AWATERA Nikiforova Valeria Клиенты Спецификации Заказы 11 Ч…" at bounding box center [678, 320] width 1357 height 640
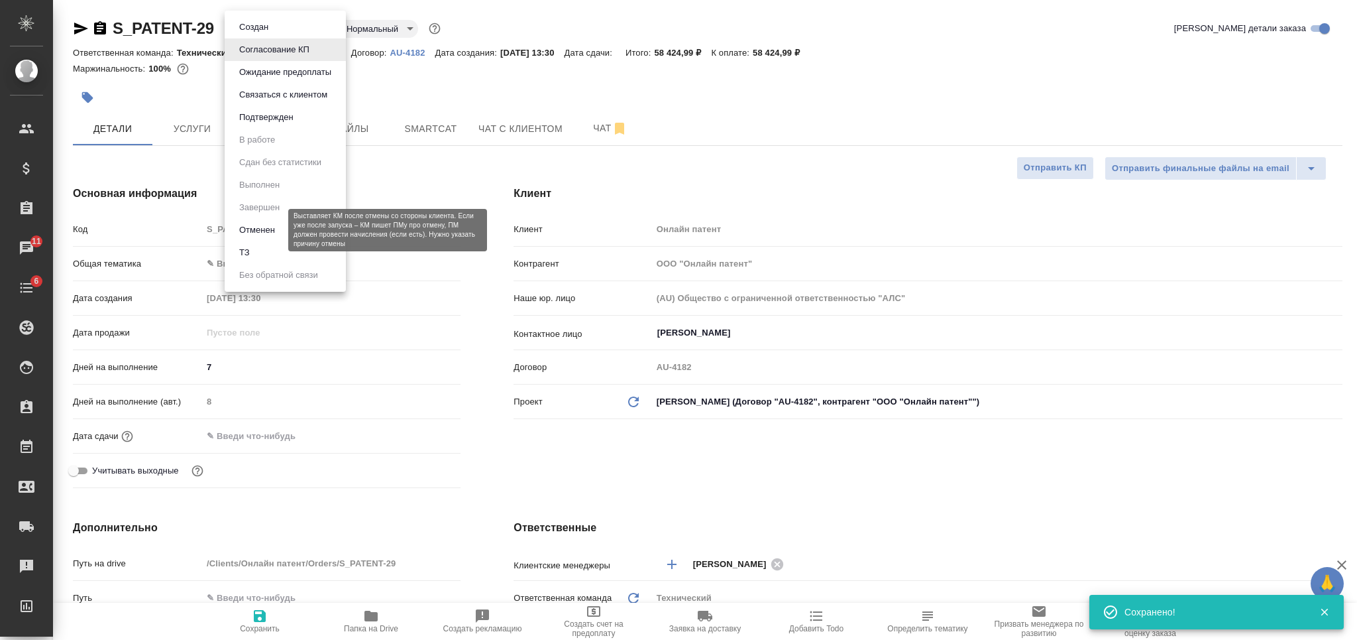
click at [269, 233] on button "Отменен" at bounding box center [257, 230] width 44 height 15
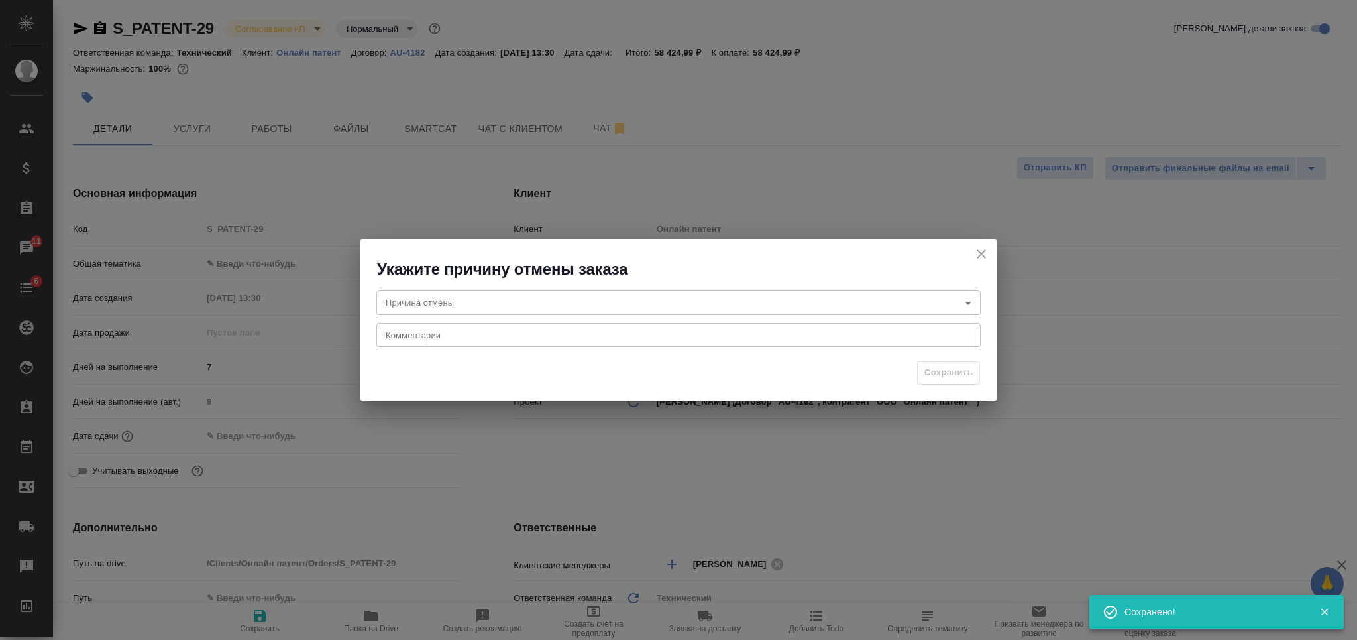
click at [665, 306] on body "🙏 .cls-1 fill:#fff; AWATERA Nikiforova Valeria Клиенты Спецификации Заказы 11 Ч…" at bounding box center [678, 320] width 1357 height 640
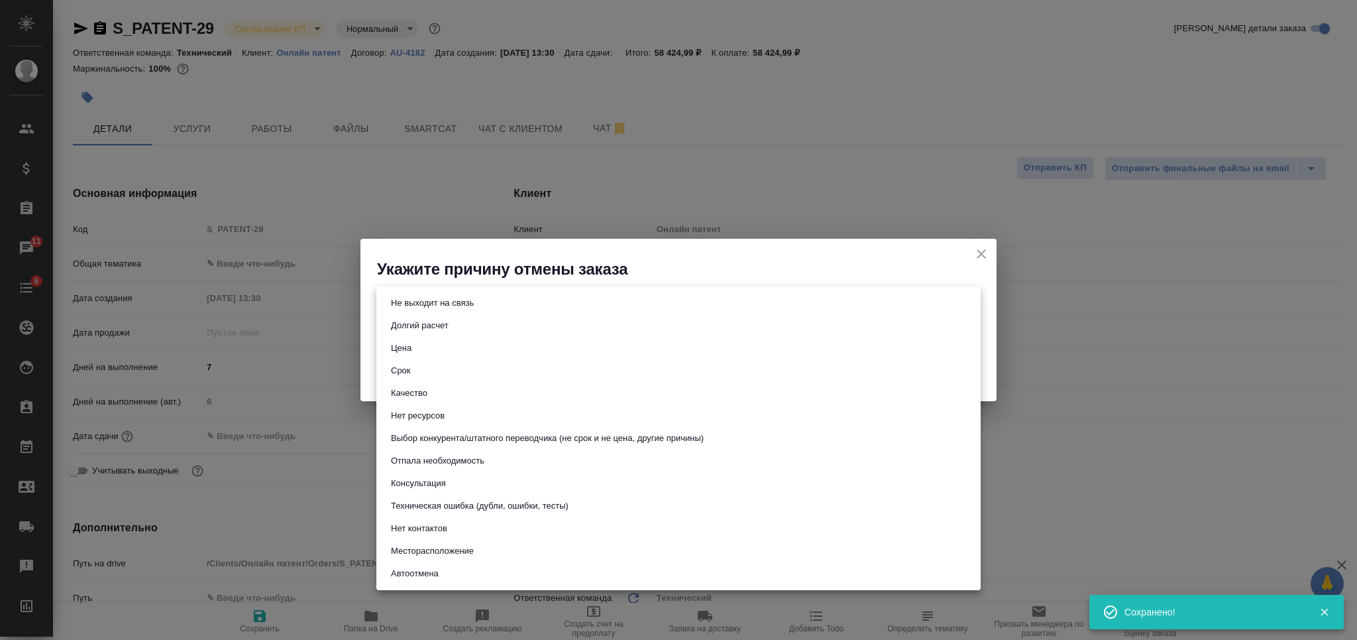
click at [515, 442] on button "Выбор конкурента/штатного переводчика (не срок и не цена, другие причины)" at bounding box center [547, 438] width 321 height 15
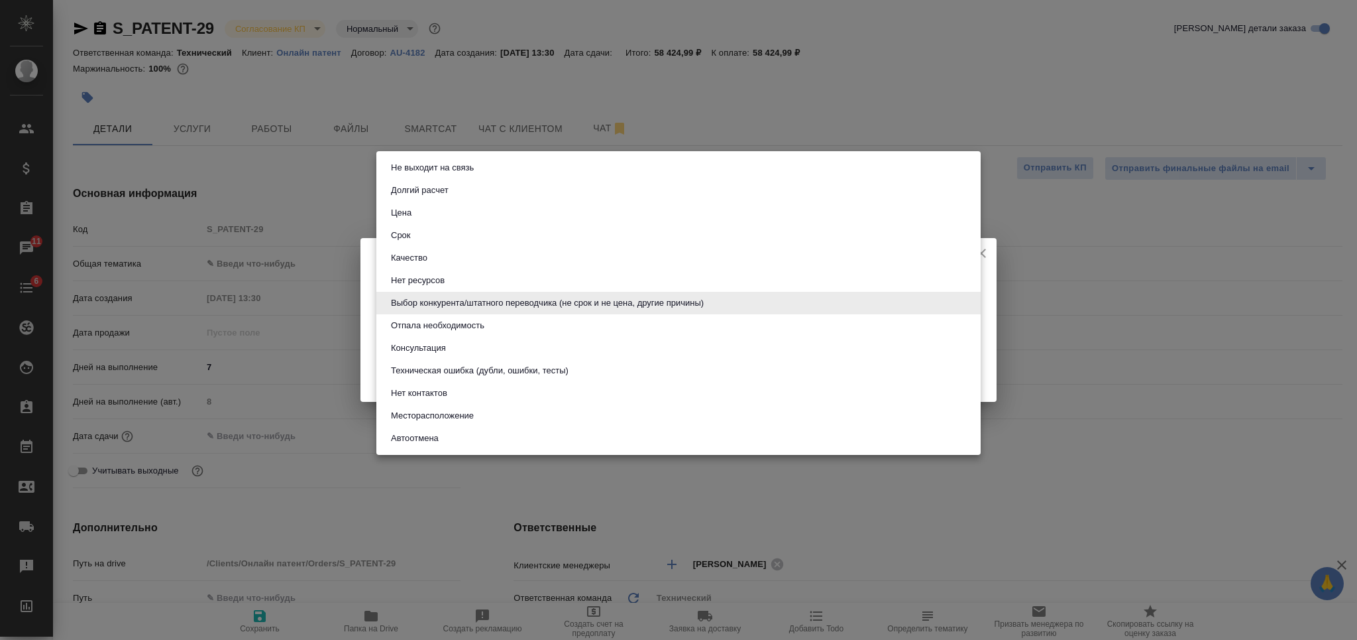
click at [505, 304] on body "🙏 .cls-1 fill:#fff; AWATERA Nikiforova Valeria Клиенты Спецификации Заказы 11 Ч…" at bounding box center [678, 320] width 1357 height 640
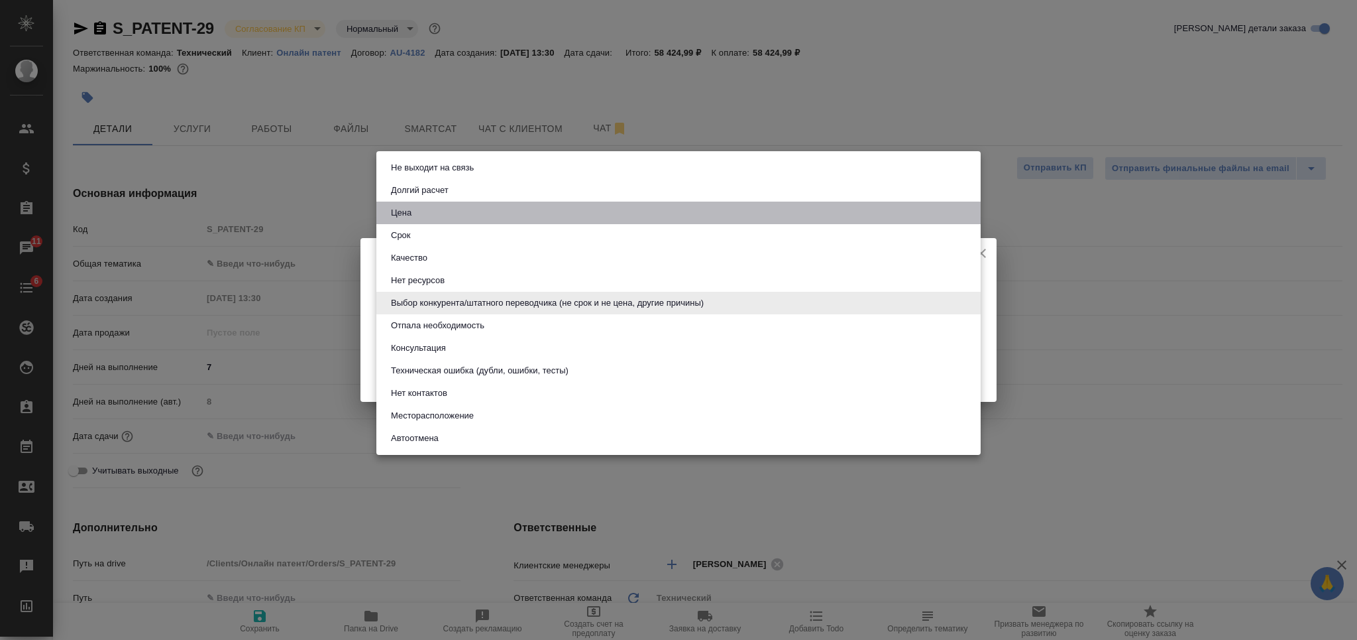
click at [518, 217] on li "Цена" at bounding box center [678, 212] width 604 height 23
type input "price"
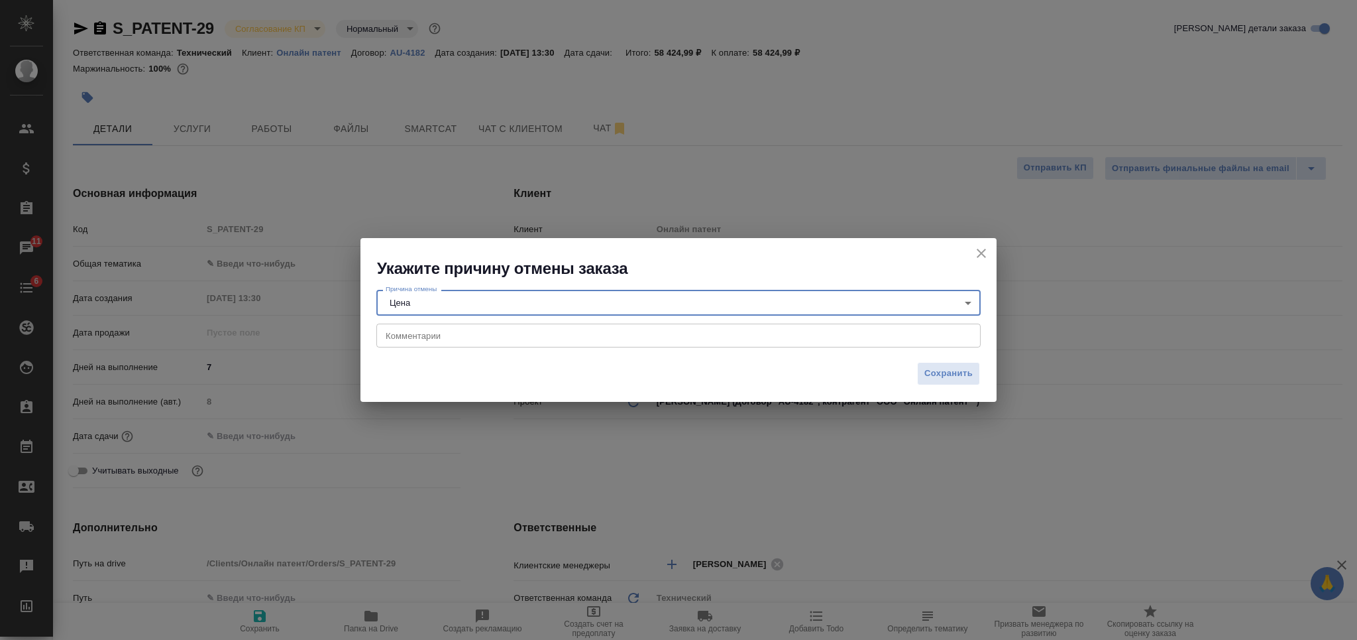
click at [524, 331] on textarea at bounding box center [679, 335] width 586 height 10
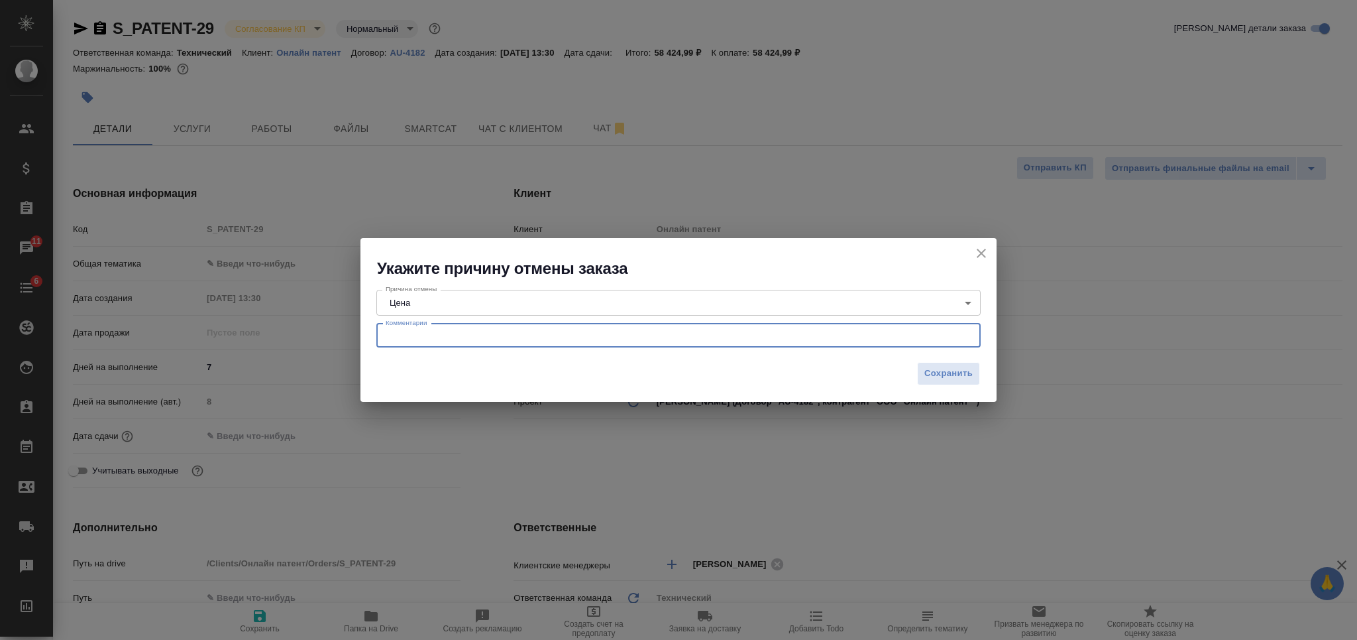
paste textarea "КЛ: решили сделать своими силами"
type textarea "КЛ: решили сделать своими силами"
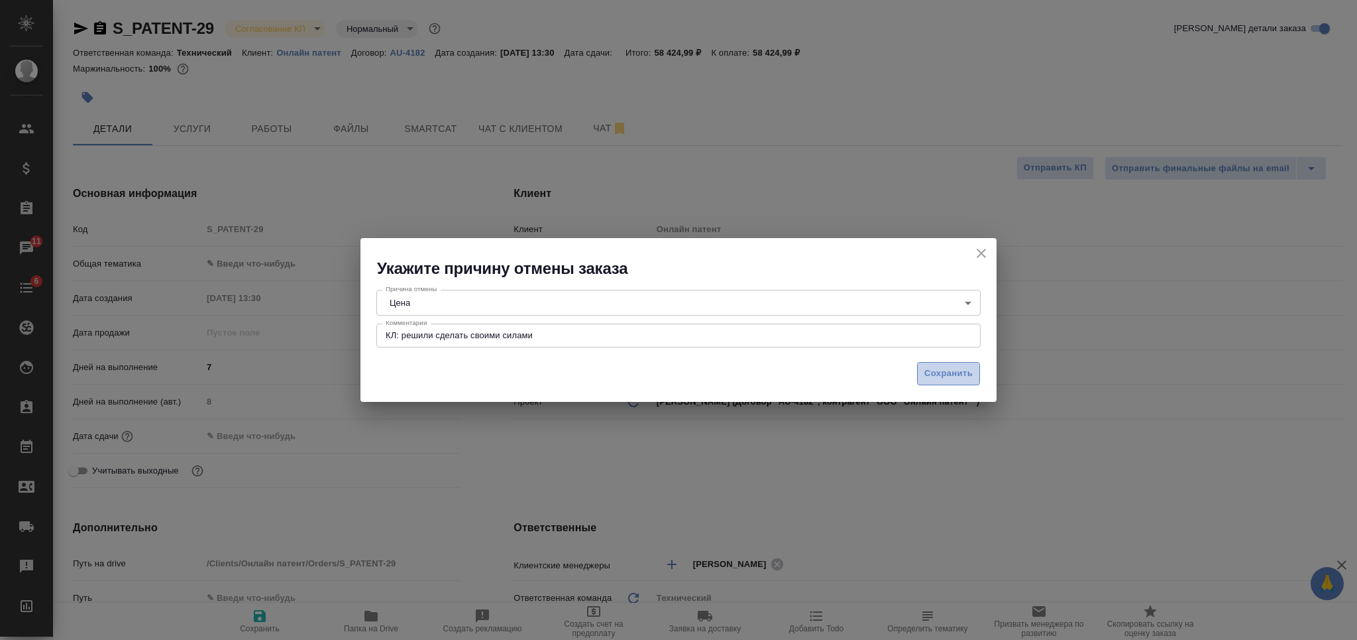
click at [930, 376] on span "Сохранить" at bounding box center [948, 373] width 48 height 15
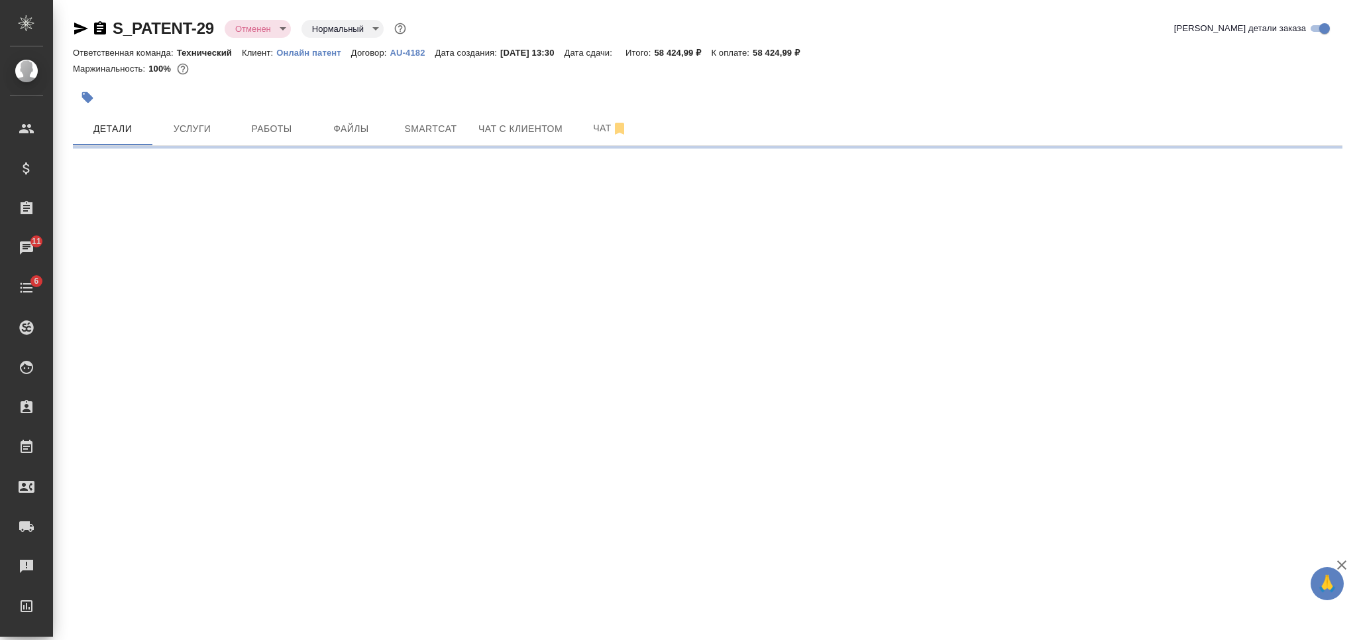
select select "RU"
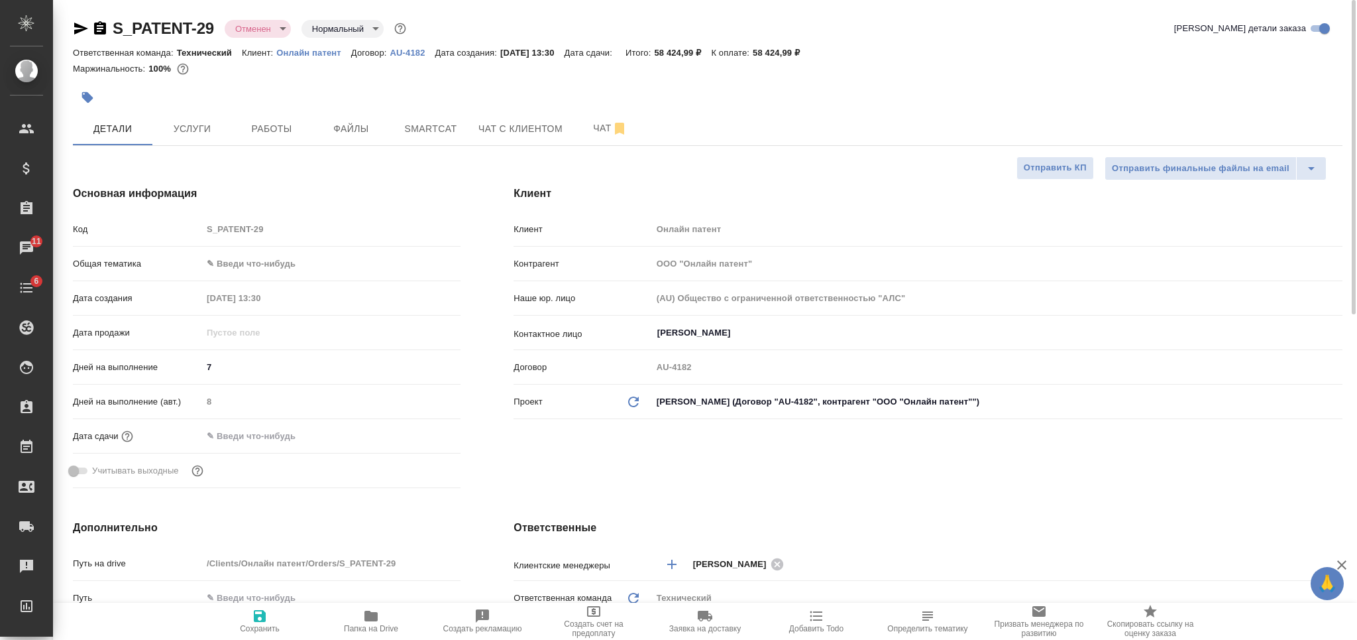
type textarea "x"
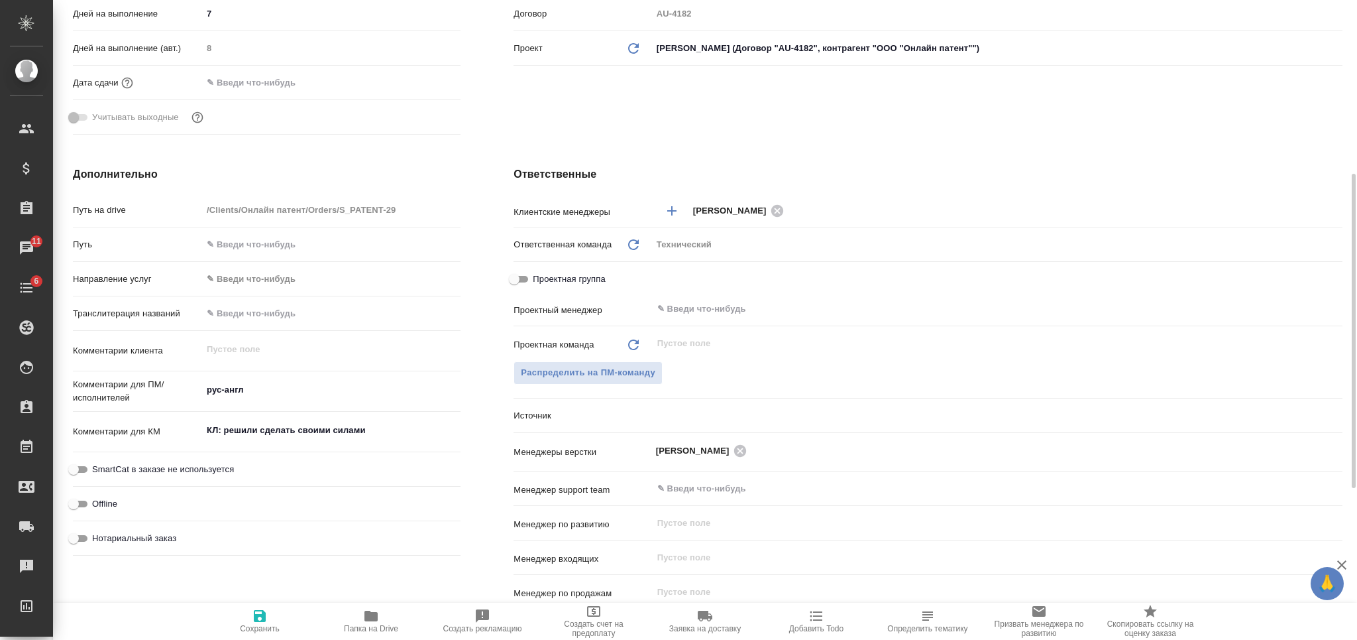
type textarea "x"
click at [372, 433] on textarea "КЛ: решили сделать своими силами" at bounding box center [331, 430] width 257 height 23
type textarea "x"
type textarea "КЛ: решили сделать своими силами"
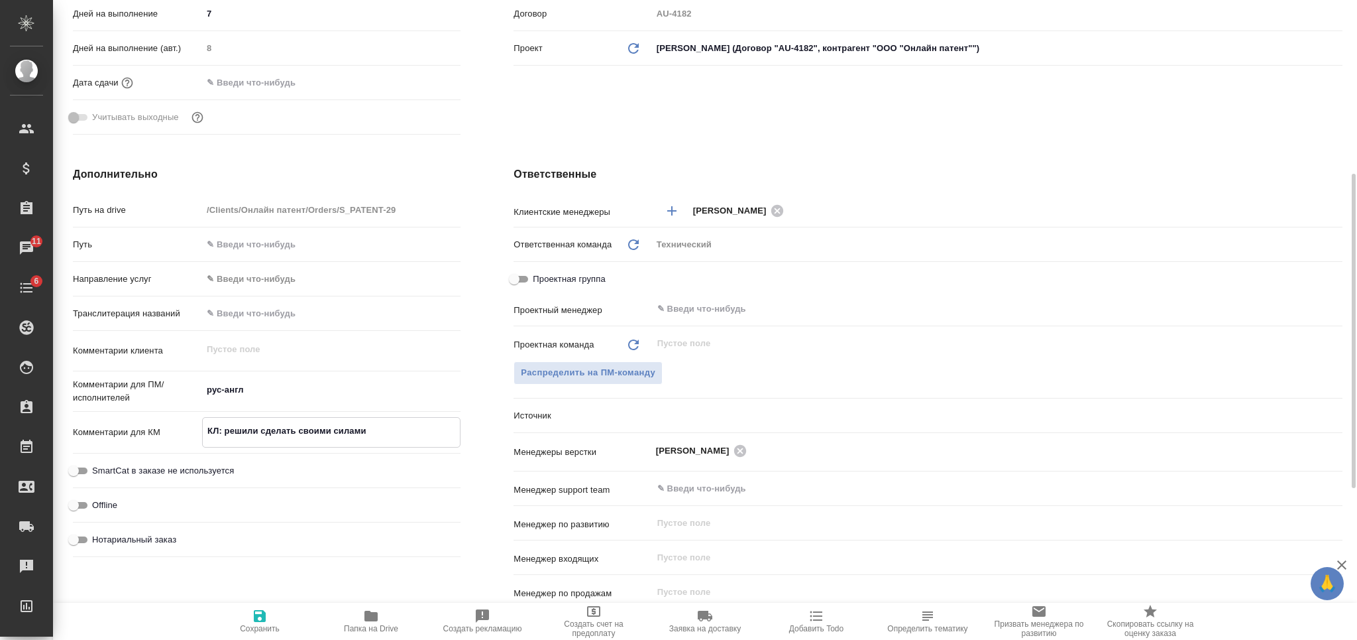
type textarea "x"
type textarea "КЛ: решили сделать своими силами ("
type textarea "x"
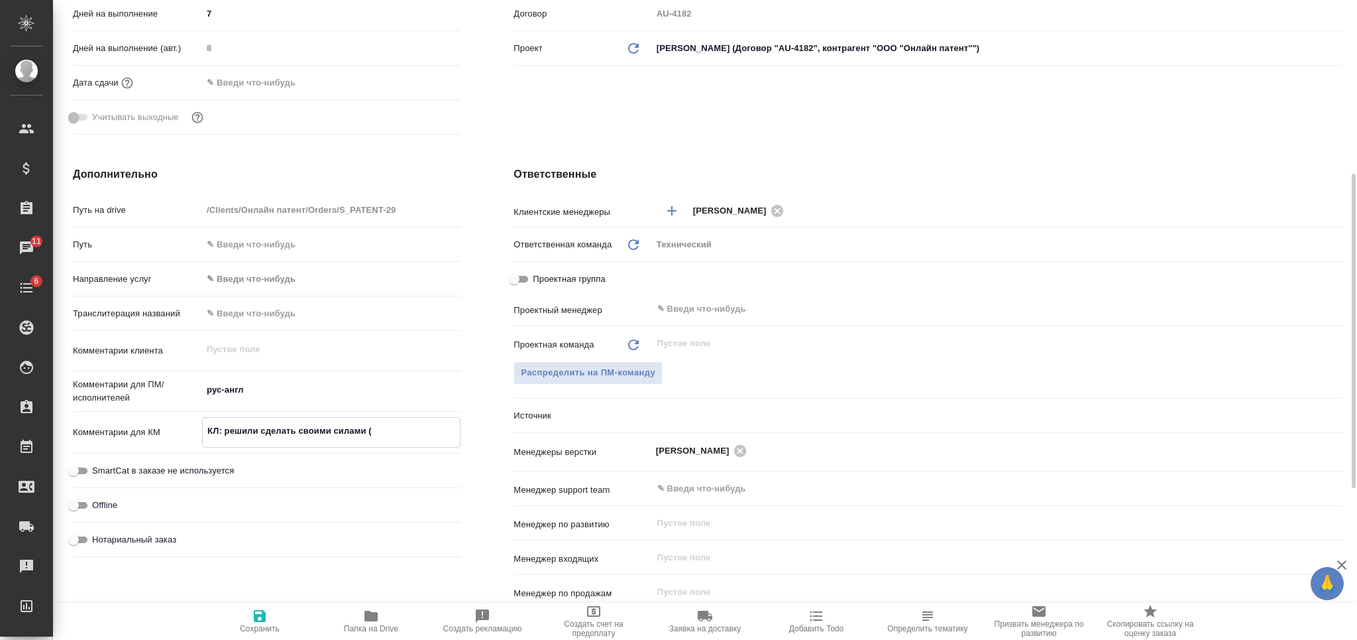
type textarea "x"
type textarea "КЛ: решили сделать своими силами (ц"
type textarea "x"
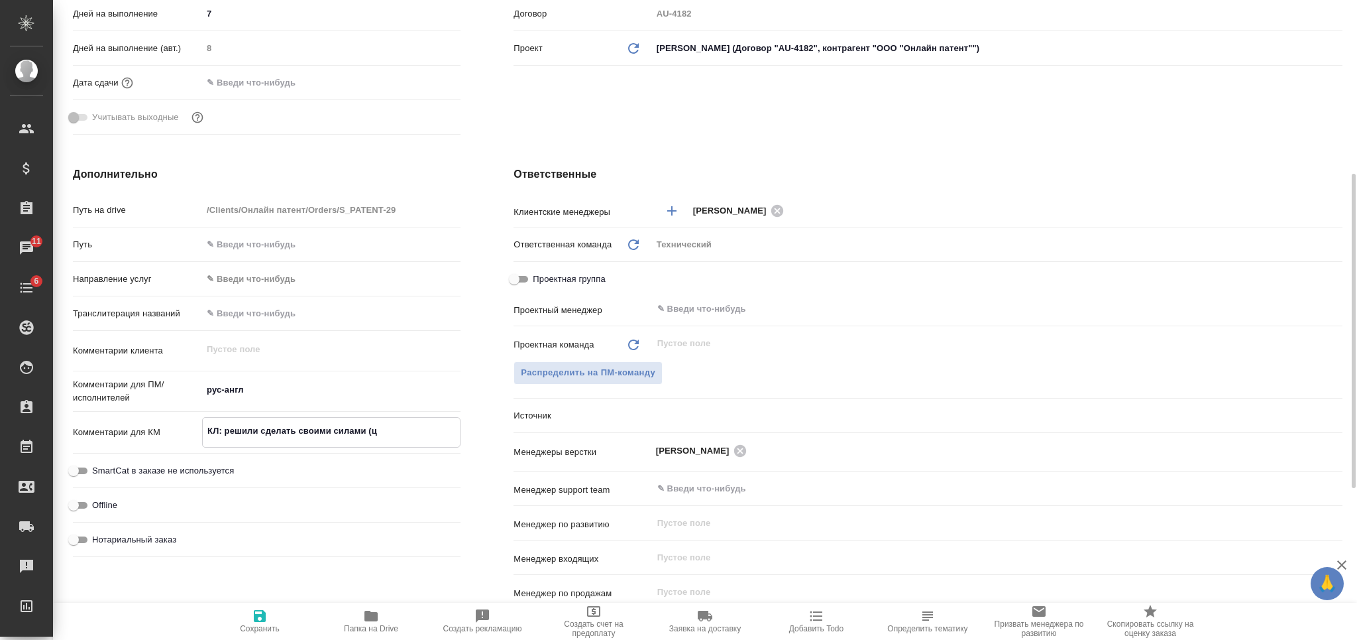
type textarea "x"
type textarea "КЛ: решили сделать своими силами (це"
type textarea "x"
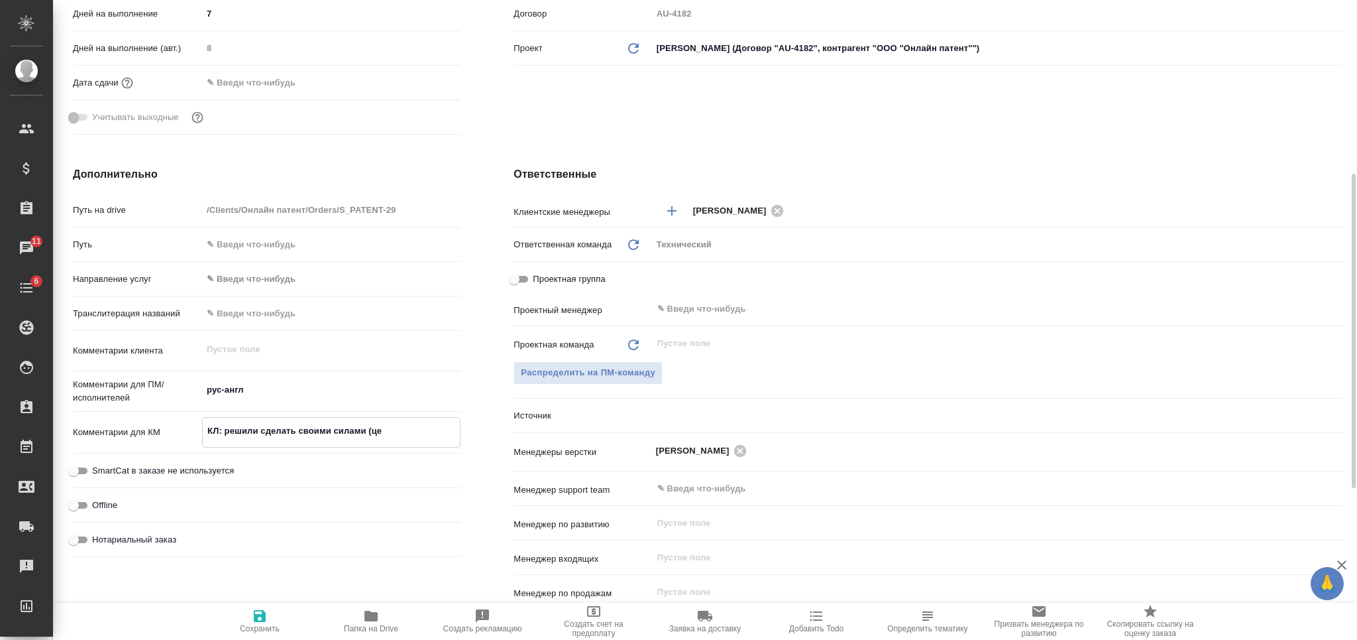
type textarea "КЛ: решили сделать своими силами (цен"
type textarea "x"
type textarea "КЛ: решили сделать своими силами (цена"
type textarea "x"
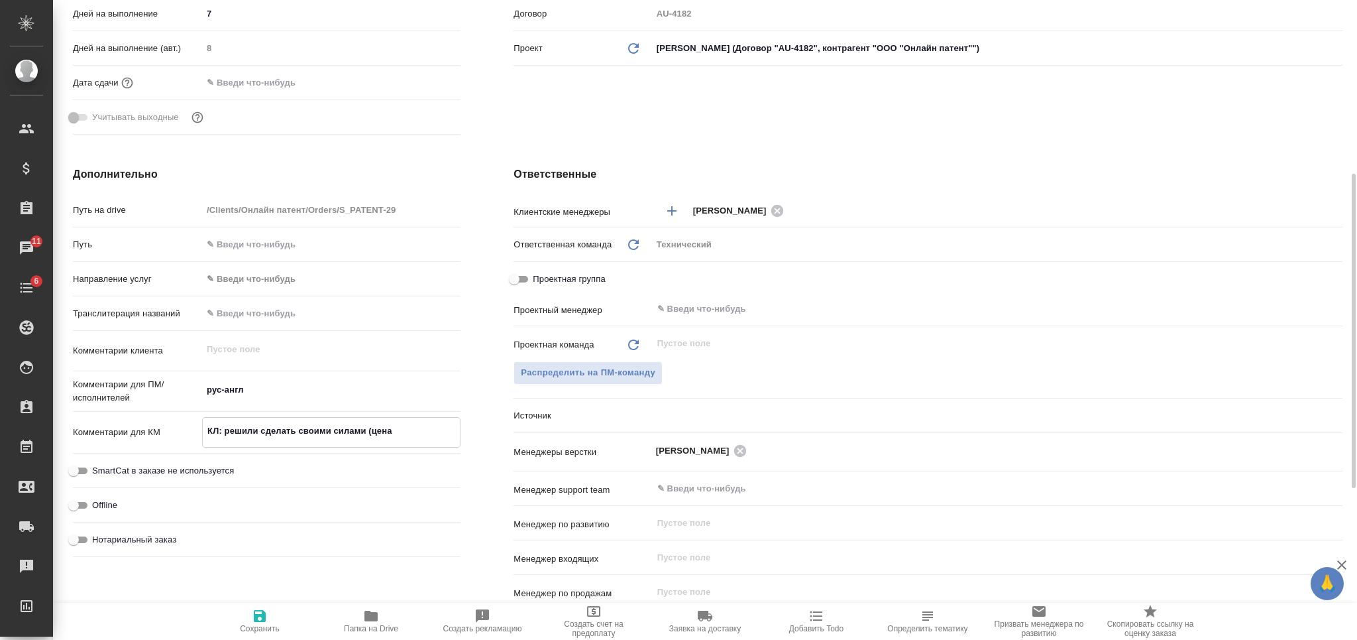
type textarea "x"
type textarea "КЛ: решили сделать своими силами (цена)"
type textarea "x"
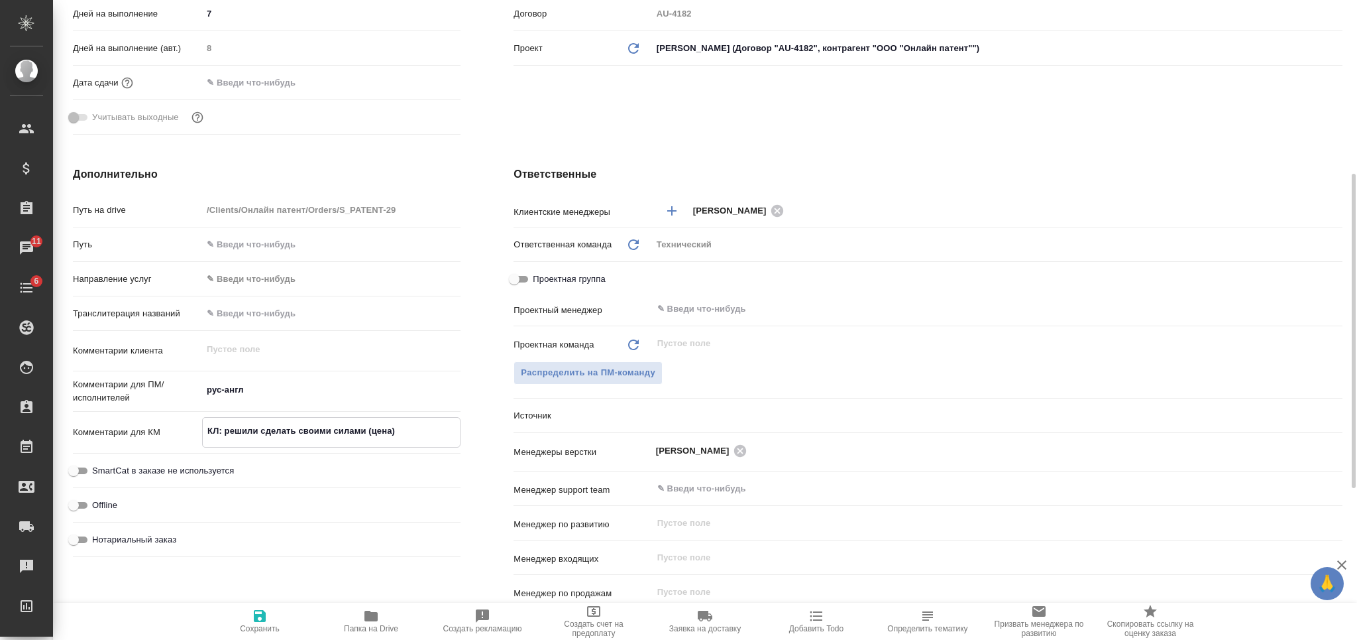
type textarea "КЛ: решили сделать своими силами (цена)"
type textarea "x"
click at [264, 612] on icon "button" at bounding box center [260, 616] width 12 height 12
type textarea "x"
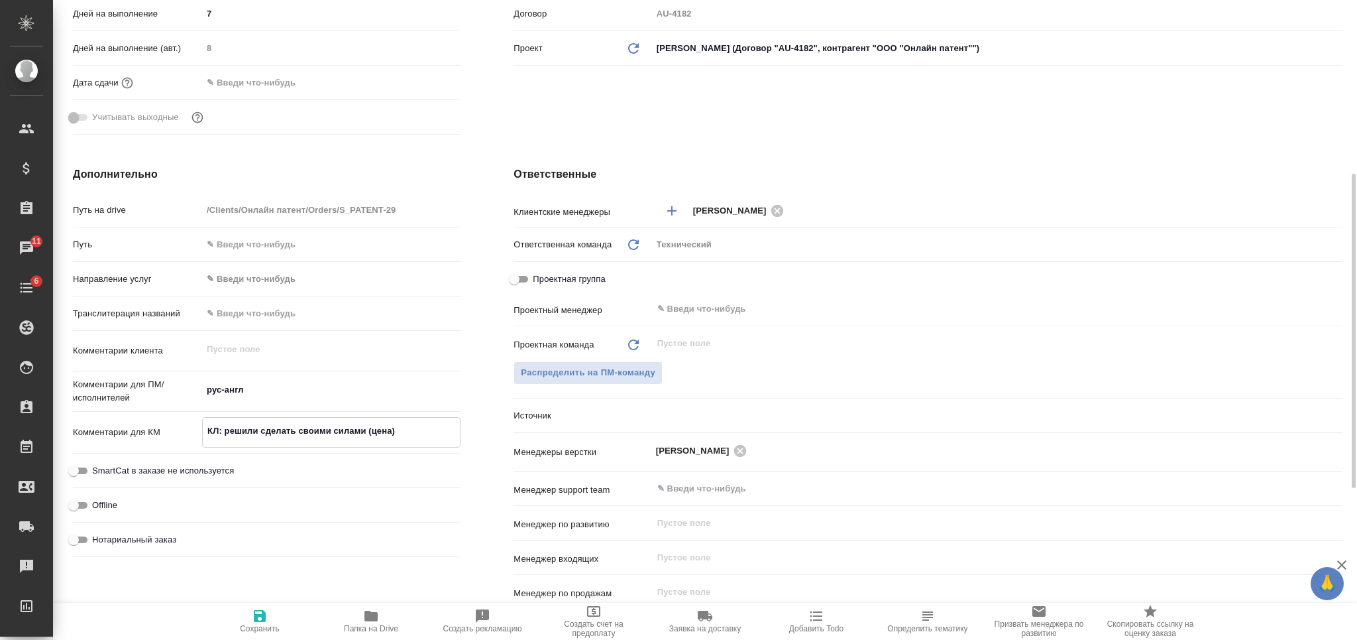
type textarea "x"
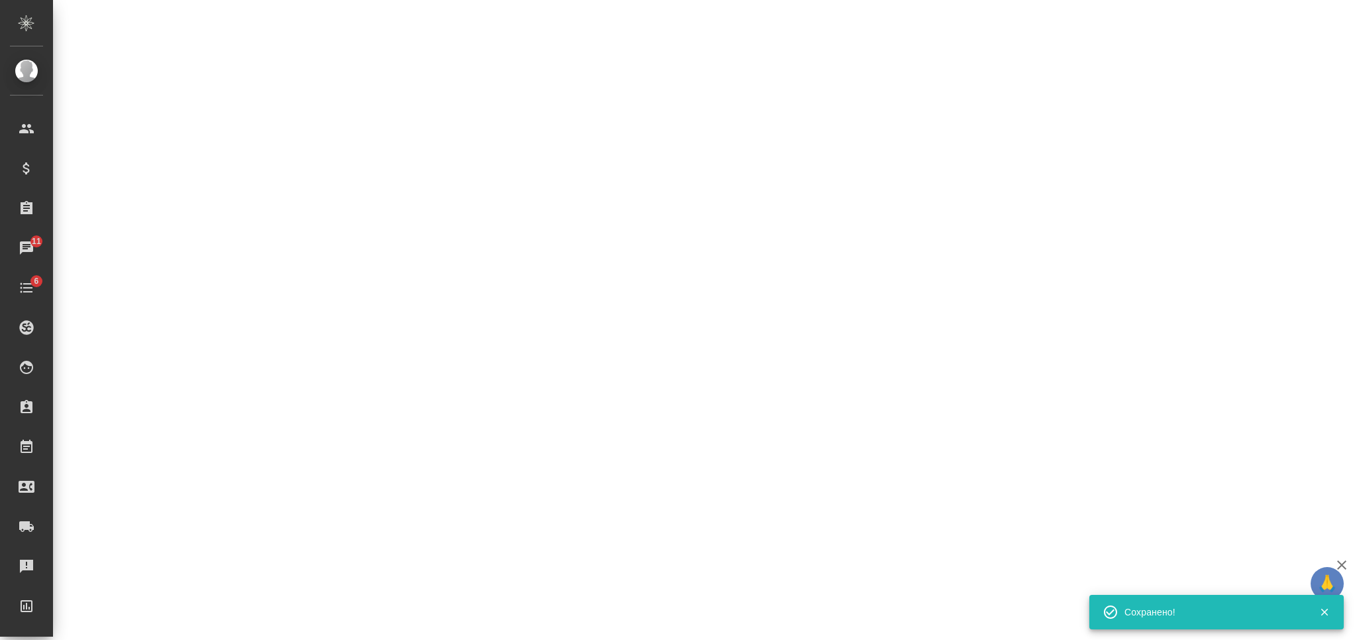
select select "RU"
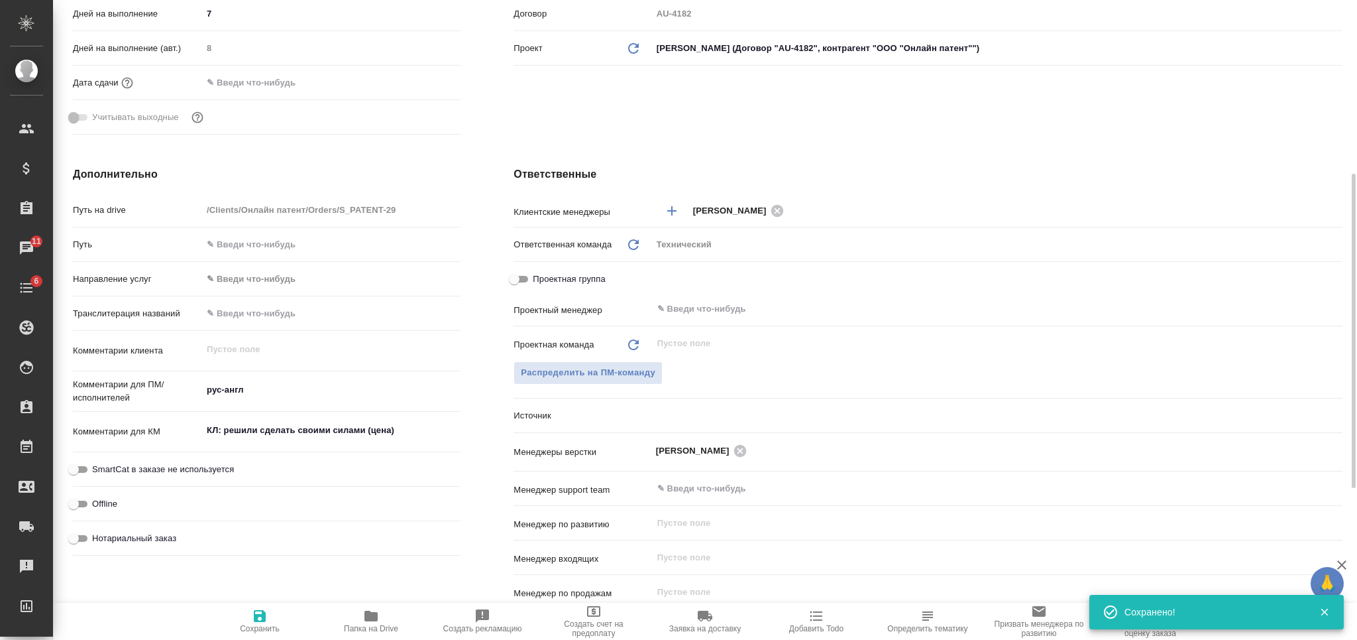
type textarea "x"
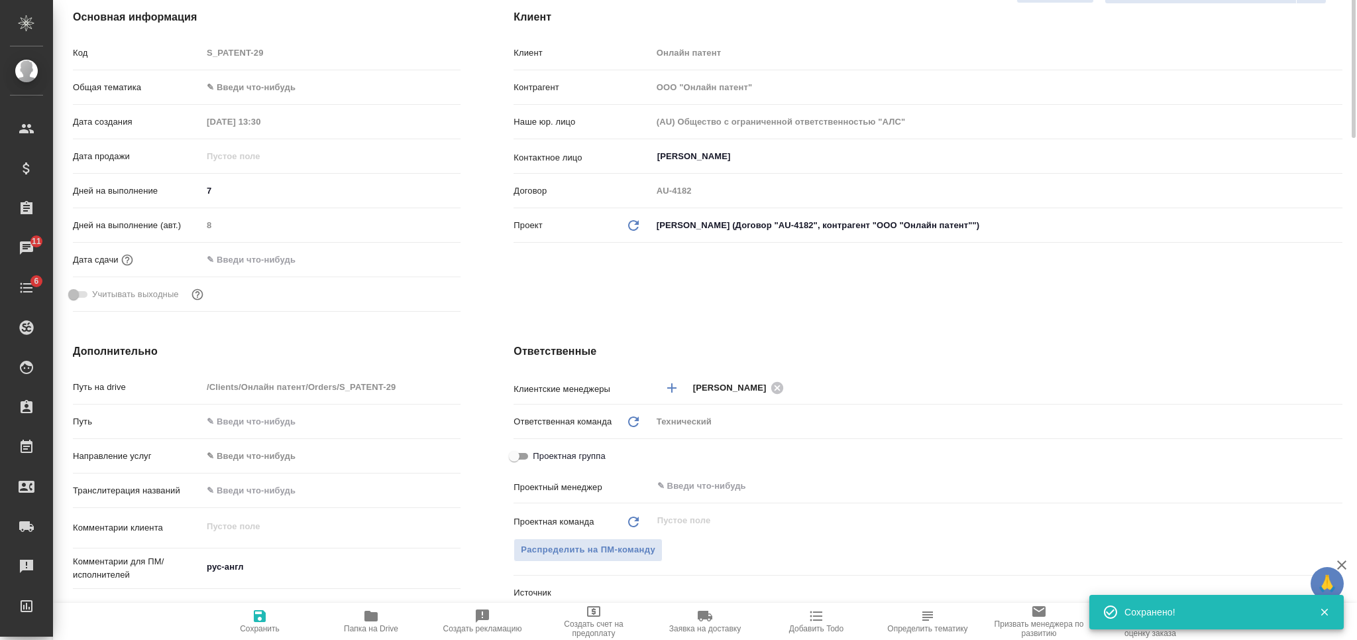
scroll to position [0, 0]
